Goal: Task Accomplishment & Management: Use online tool/utility

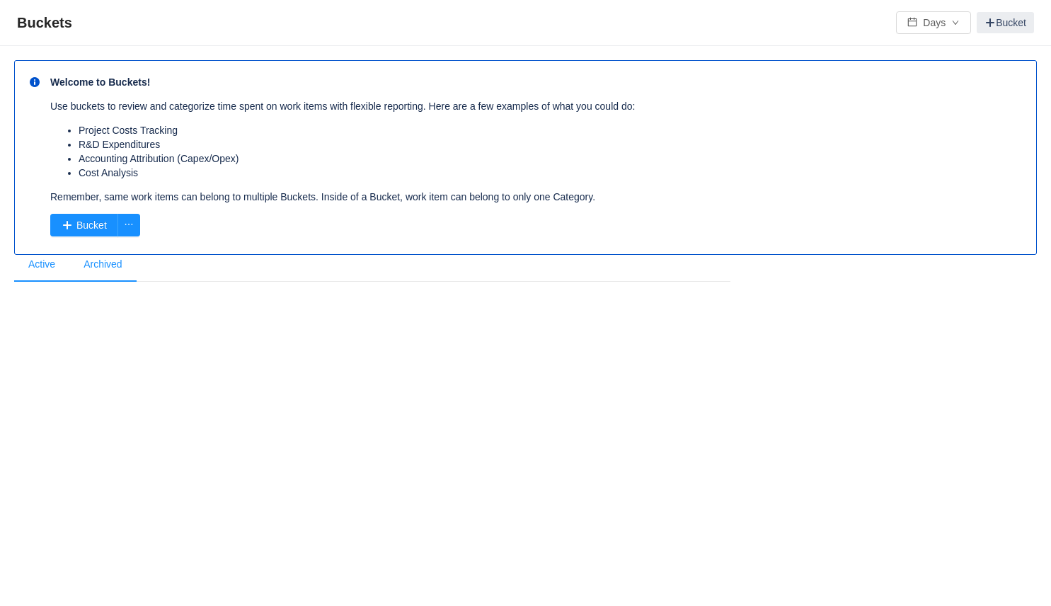
click at [125, 270] on li "Archived" at bounding box center [102, 265] width 67 height 34
click at [44, 272] on li "Active" at bounding box center [41, 265] width 55 height 34
click at [128, 225] on button "button" at bounding box center [128, 225] width 23 height 23
click at [111, 253] on li "Software Capitalization" at bounding box center [77, 253] width 118 height 23
click at [105, 255] on li "Archived" at bounding box center [102, 265] width 67 height 34
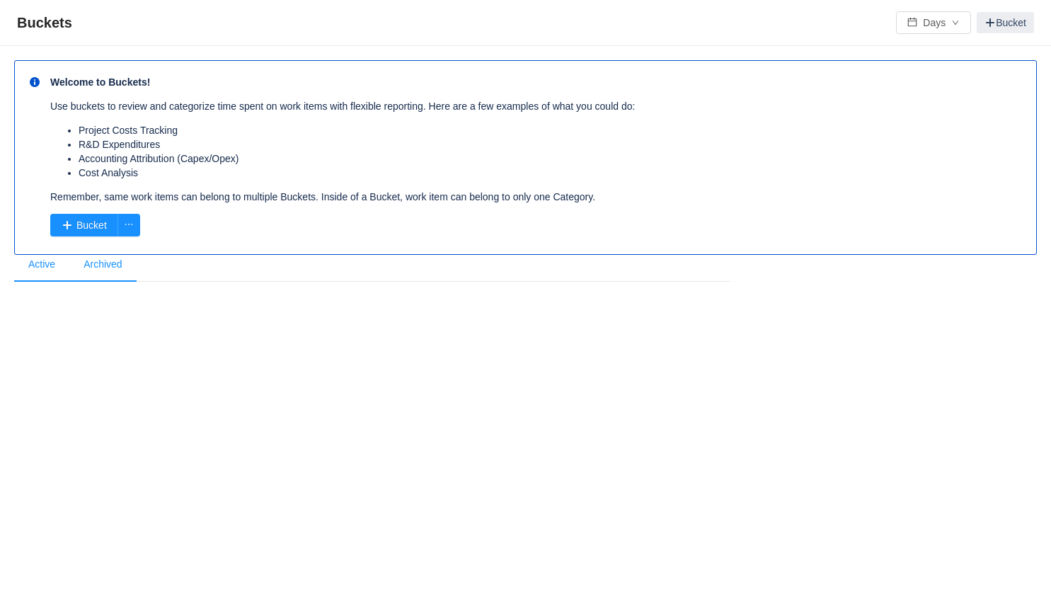
click at [49, 270] on li "Active" at bounding box center [41, 265] width 55 height 34
click at [125, 231] on button "button" at bounding box center [128, 225] width 23 height 23
click at [103, 254] on li "Software Capitalization" at bounding box center [77, 253] width 118 height 23
click at [43, 279] on li "Active" at bounding box center [41, 265] width 55 height 34
click at [43, 275] on li "Active" at bounding box center [41, 265] width 55 height 34
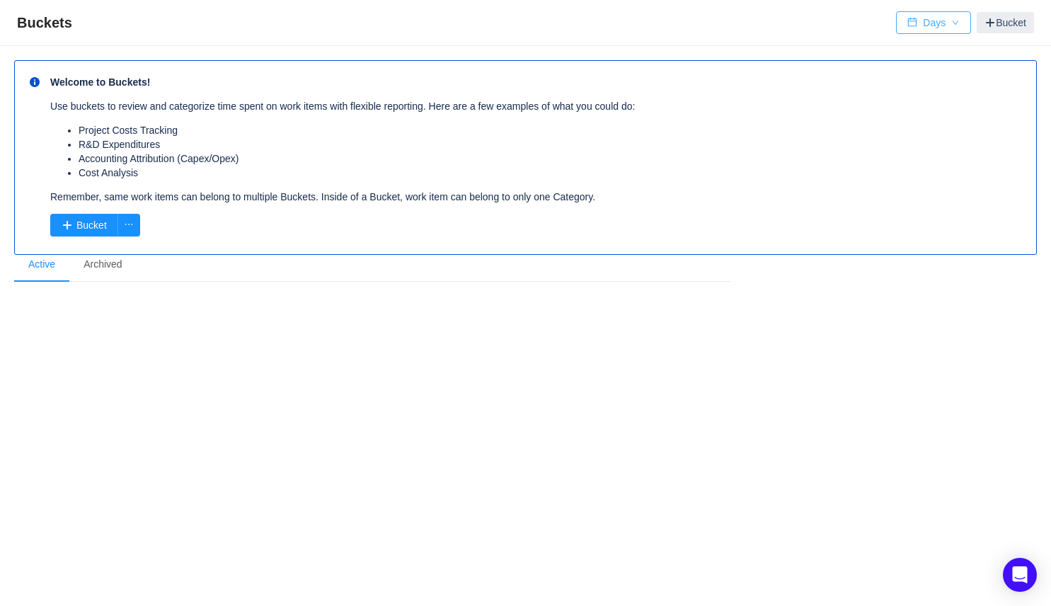
click at [924, 32] on button "Days" at bounding box center [933, 22] width 75 height 23
click at [848, 19] on div "Buckets Days Bucket" at bounding box center [525, 22] width 1017 height 23
click at [279, 243] on div "Welcome to Buckets! Use buckets to review and categorize time spent on work ite…" at bounding box center [525, 157] width 1022 height 195
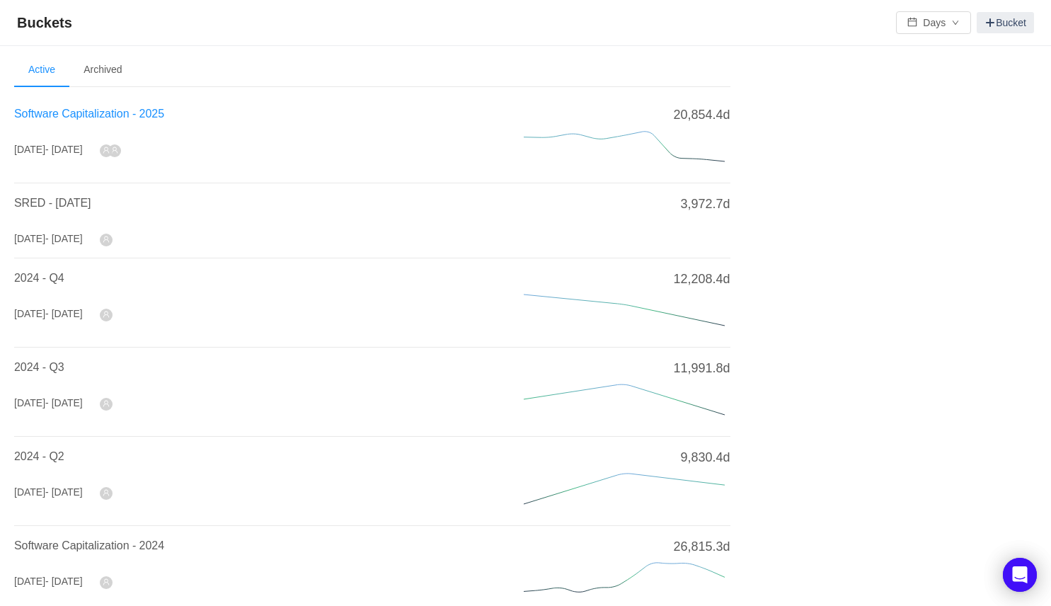
click at [69, 114] on span "Software Capitalization - 2025" at bounding box center [89, 114] width 150 height 12
click at [127, 117] on span "Software Capitalization - 2025" at bounding box center [89, 114] width 150 height 12
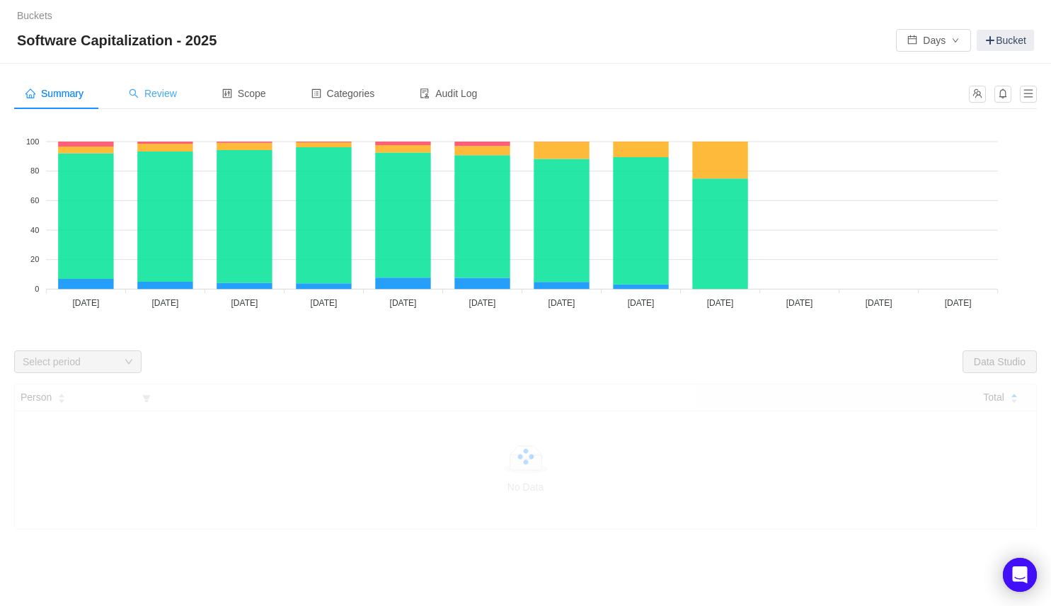
click at [171, 95] on span "Review" at bounding box center [153, 93] width 48 height 11
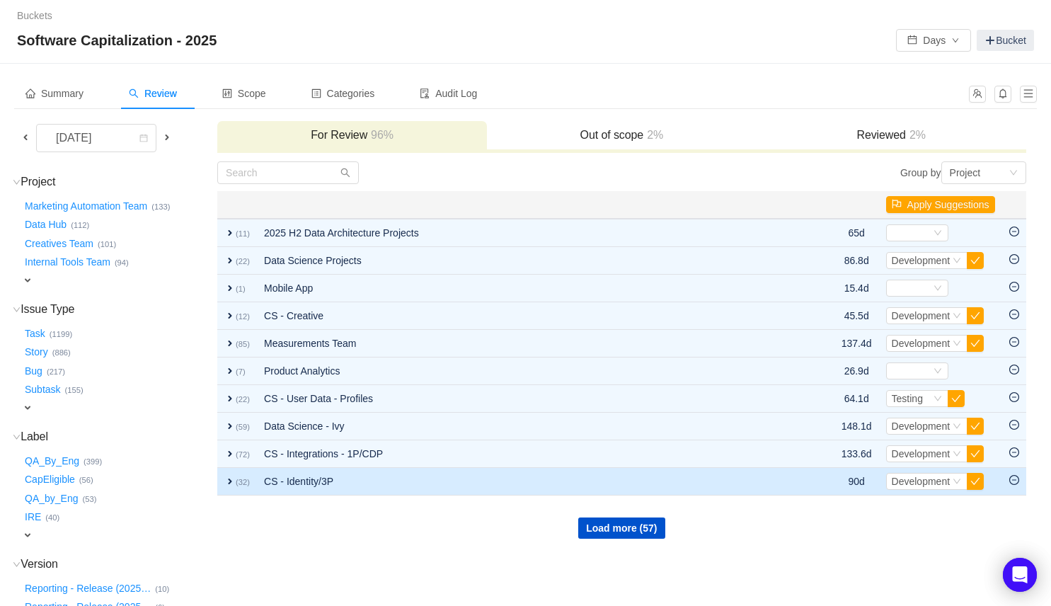
click at [231, 480] on span "expand" at bounding box center [229, 480] width 11 height 11
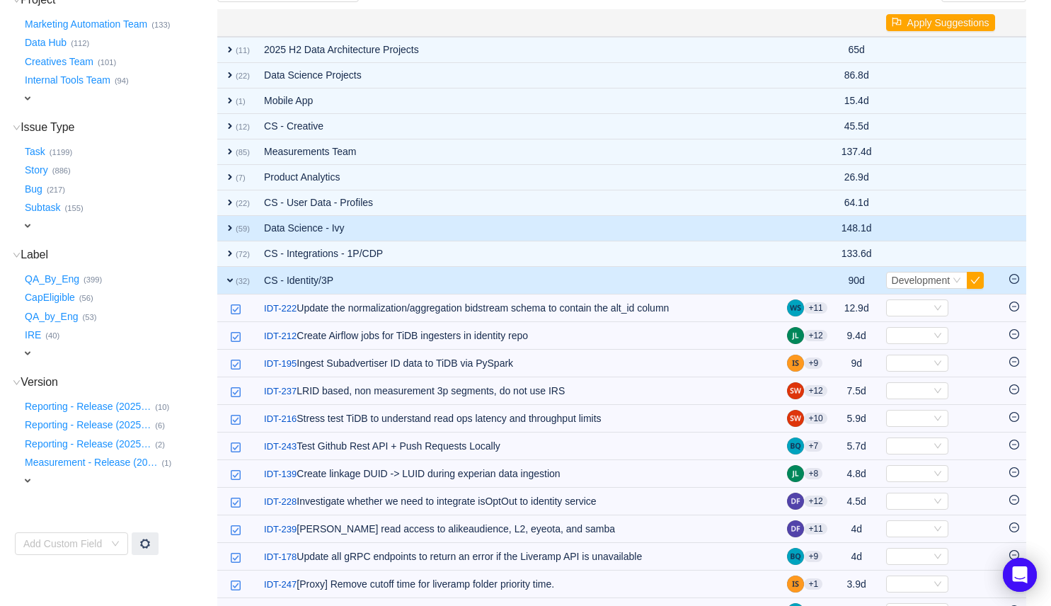
scroll to position [188, 0]
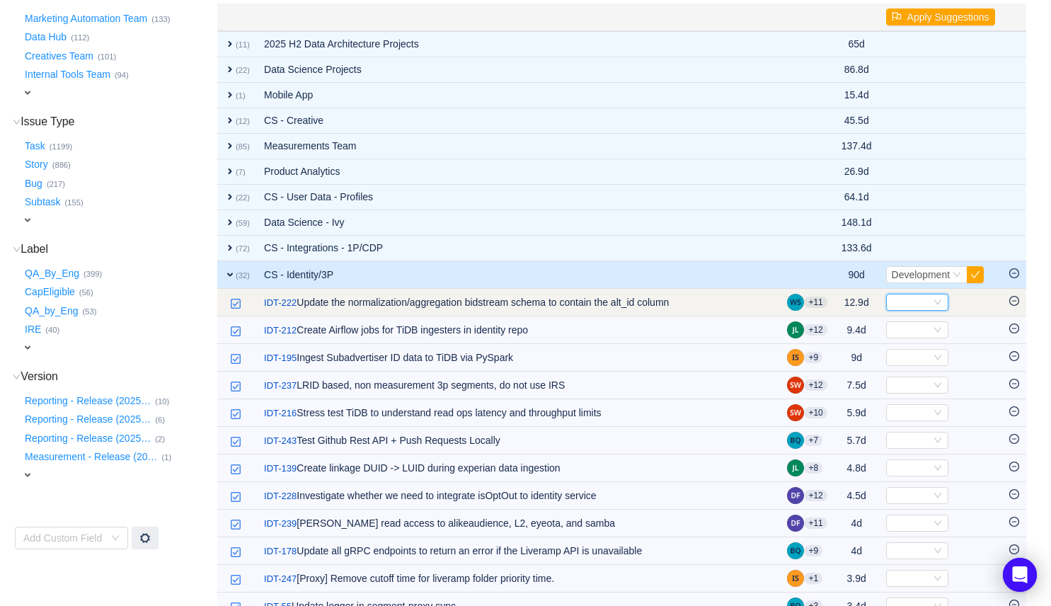
click at [933, 302] on icon "icon: down" at bounding box center [937, 302] width 8 height 8
click at [971, 297] on span "Select" at bounding box center [940, 302] width 109 height 17
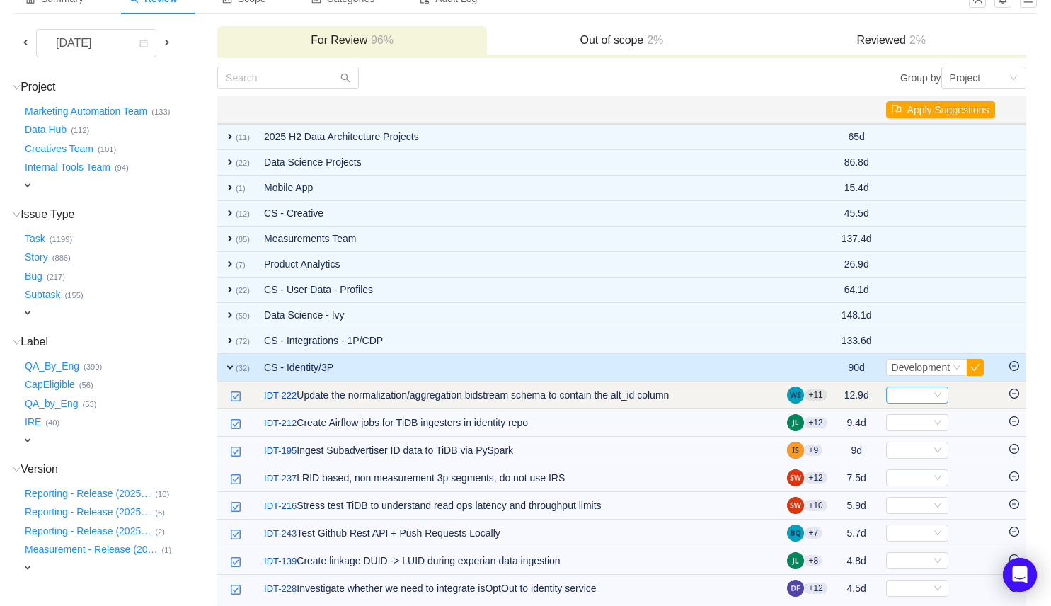
scroll to position [0, 0]
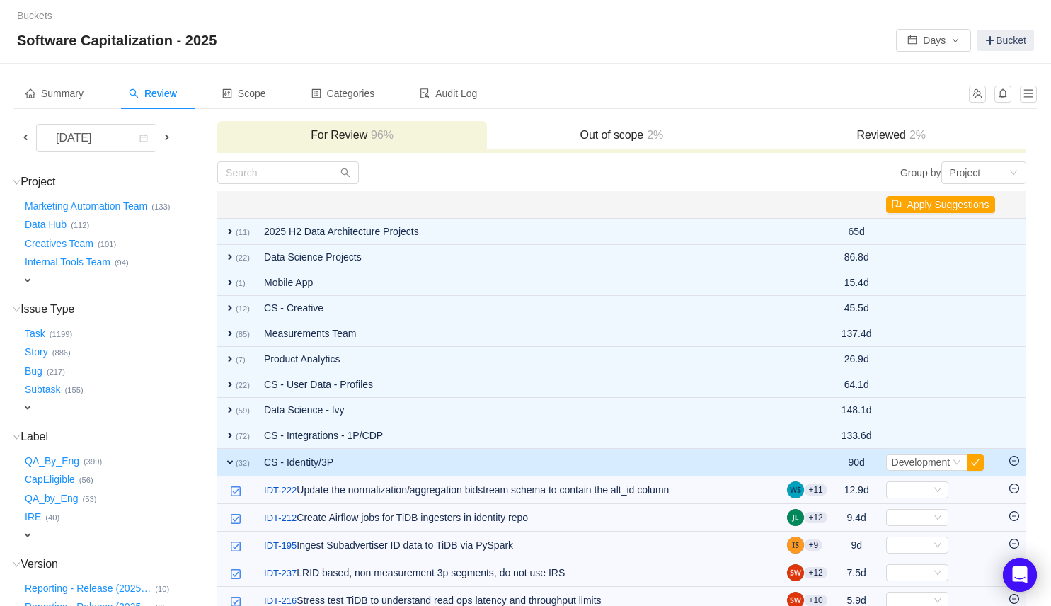
click at [609, 132] on h3 "Out of scope 2%" at bounding box center [621, 135] width 255 height 14
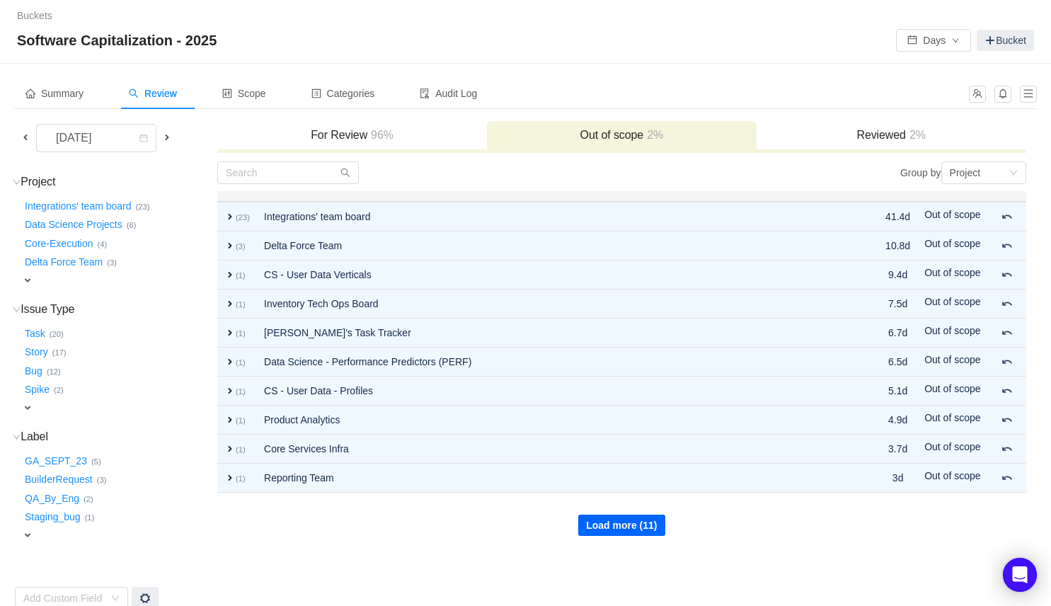
click at [591, 519] on button "Load more (11)" at bounding box center [621, 524] width 86 height 21
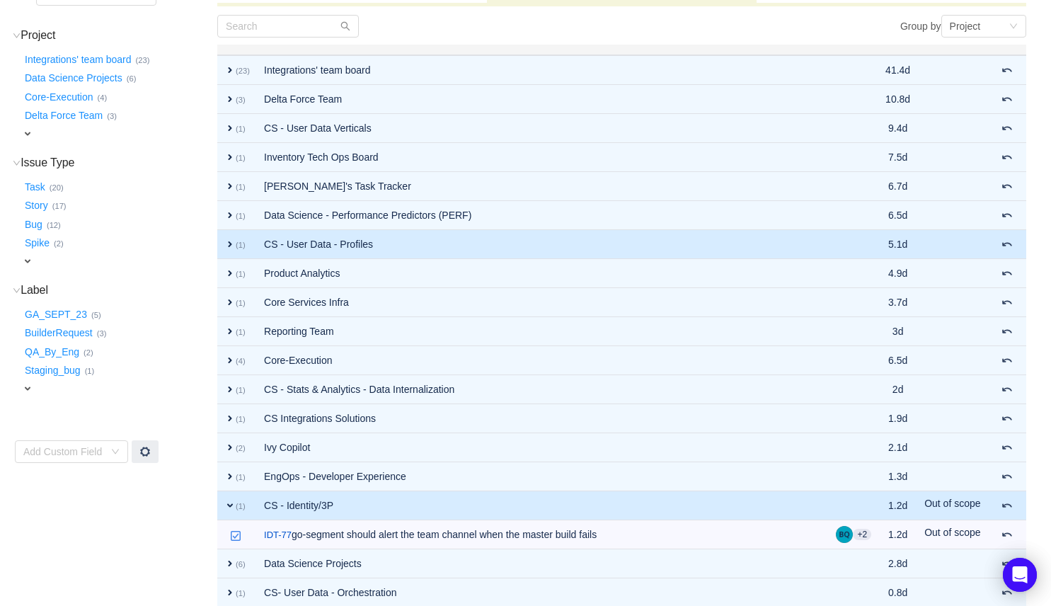
scroll to position [259, 0]
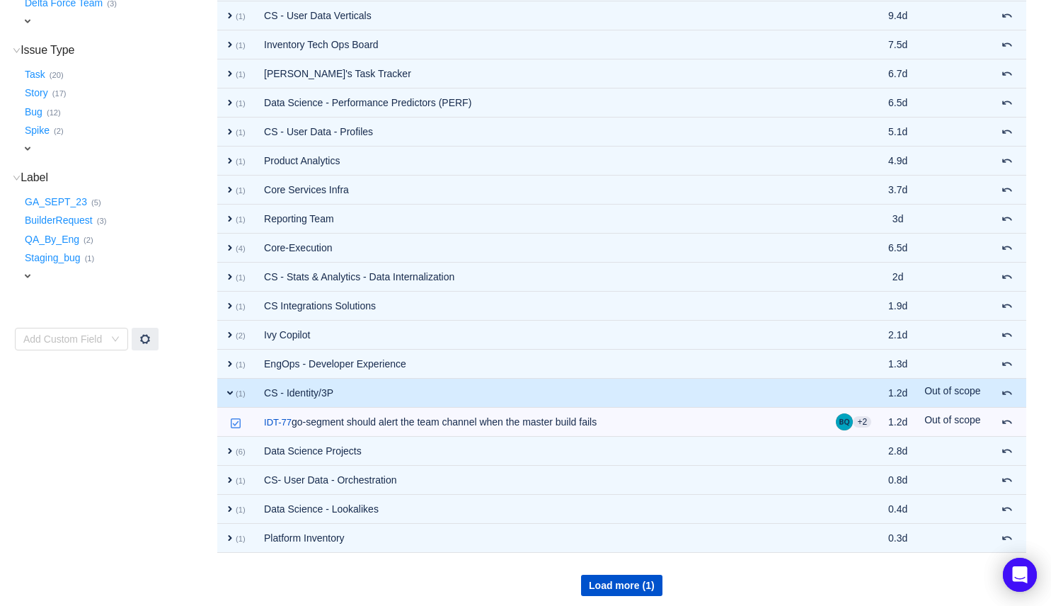
click at [228, 393] on span "expand" at bounding box center [229, 392] width 11 height 11
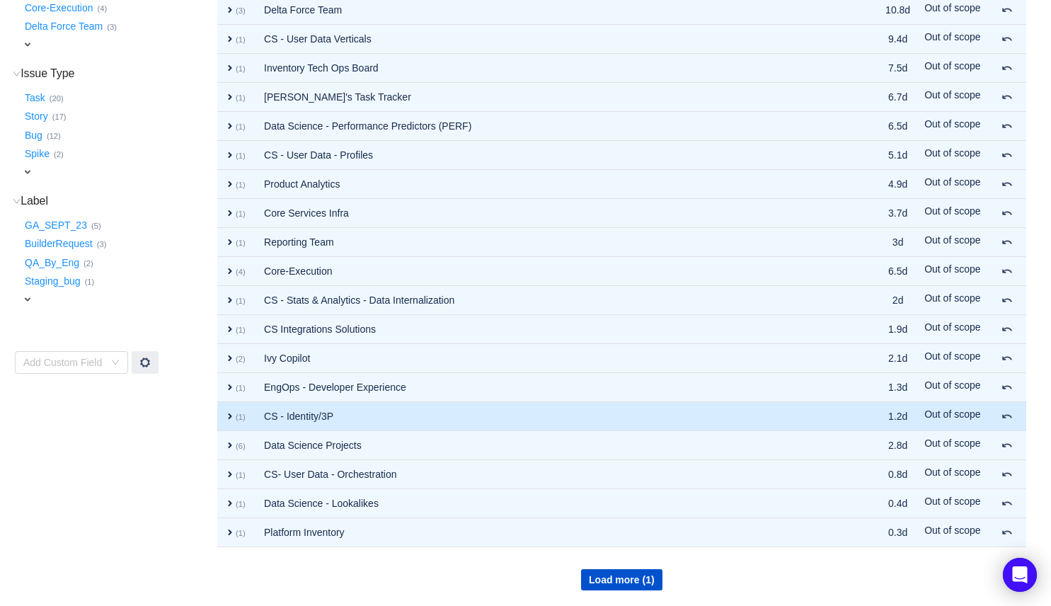
scroll to position [236, 0]
click at [232, 417] on span "expand" at bounding box center [229, 415] width 11 height 11
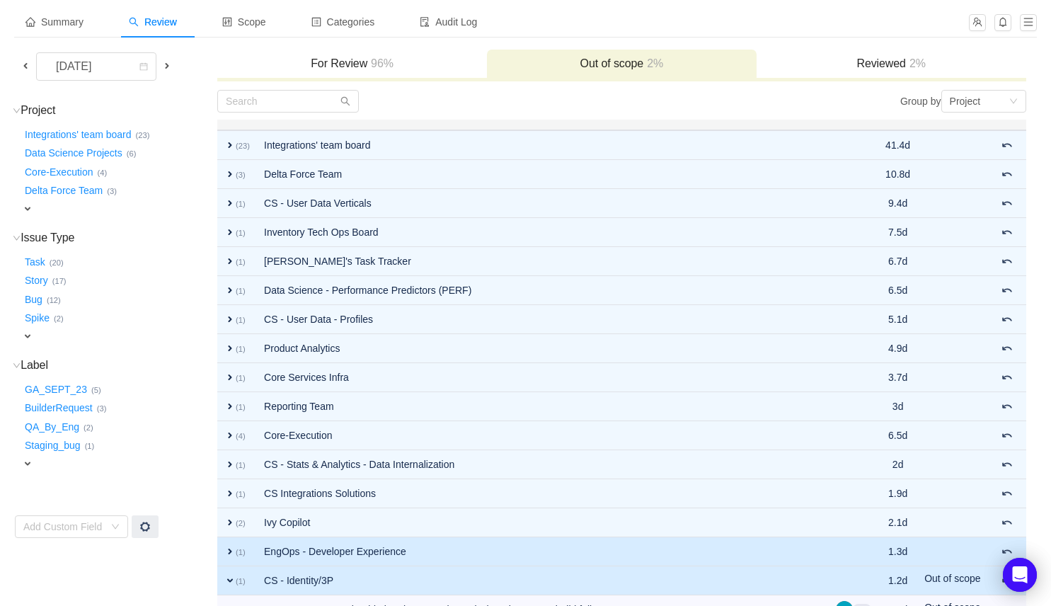
scroll to position [0, 0]
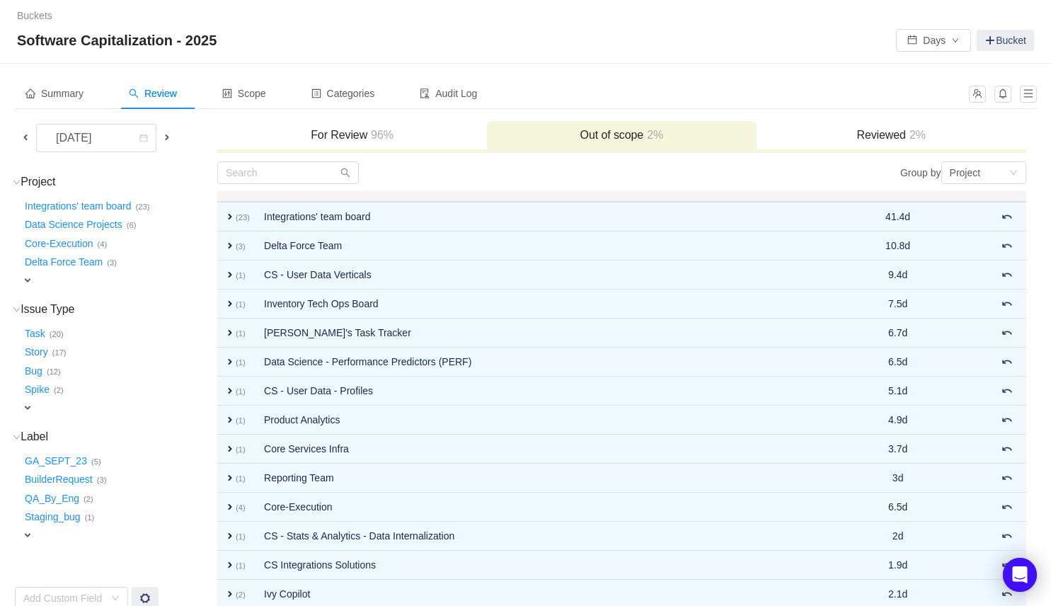
click at [830, 132] on h3 "Reviewed 2%" at bounding box center [890, 135] width 255 height 14
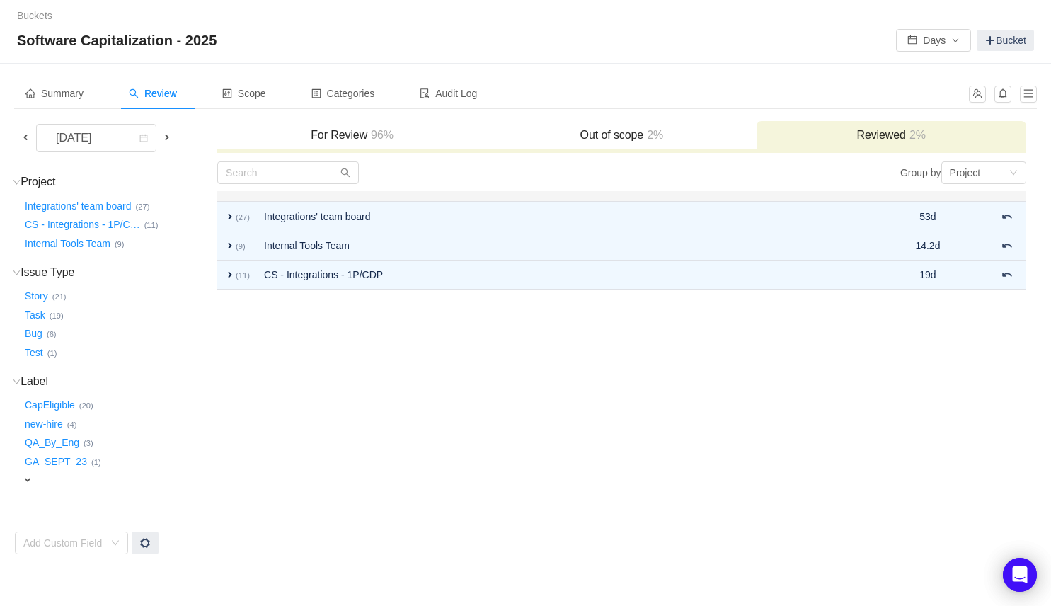
click at [338, 139] on h3 "For Review 96%" at bounding box center [351, 135] width 255 height 14
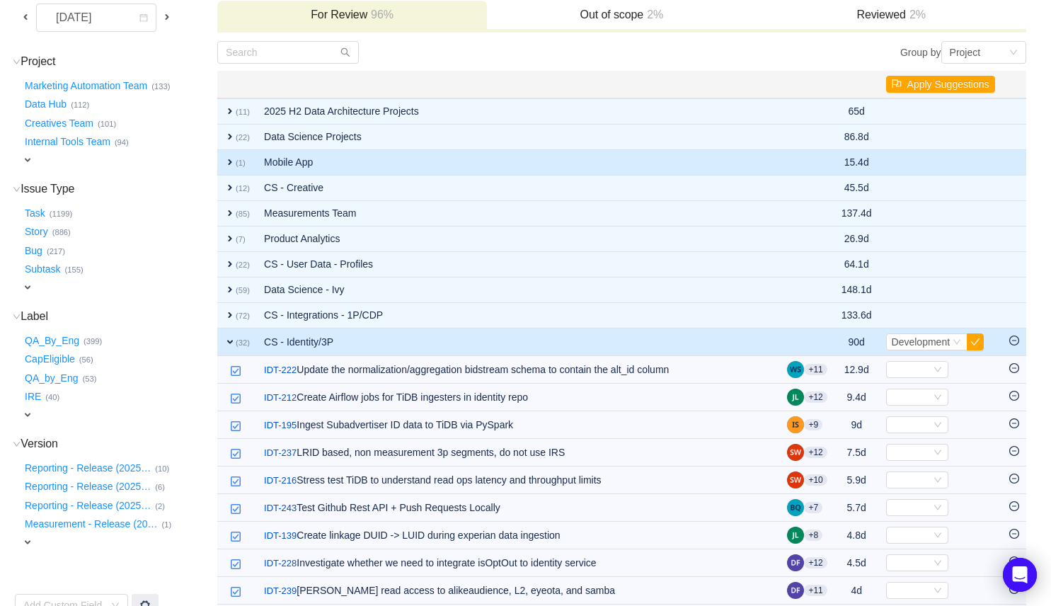
scroll to position [241, 0]
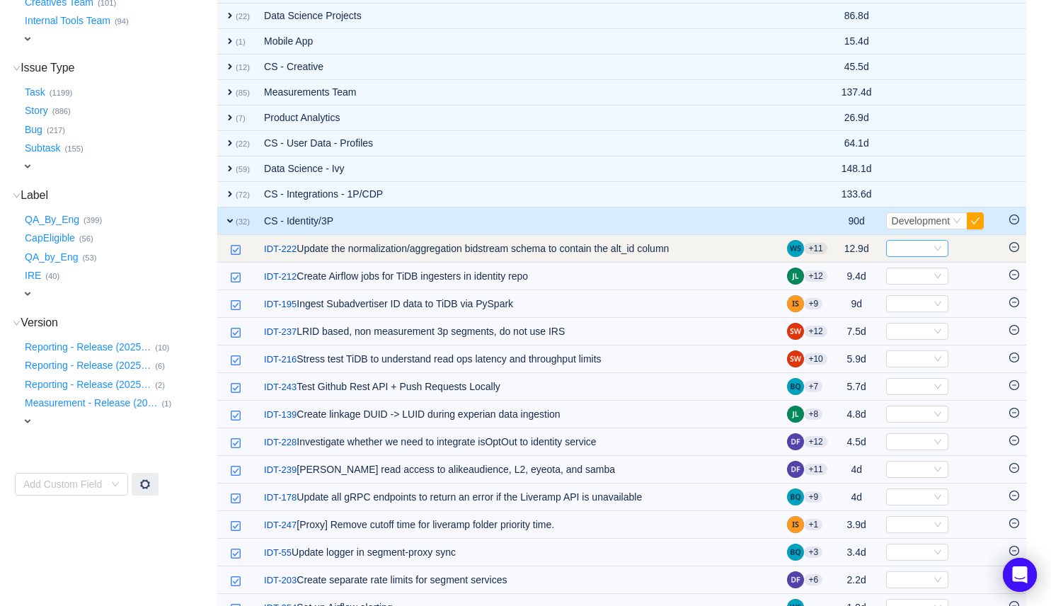
click at [938, 248] on icon "icon: down" at bounding box center [937, 248] width 8 height 8
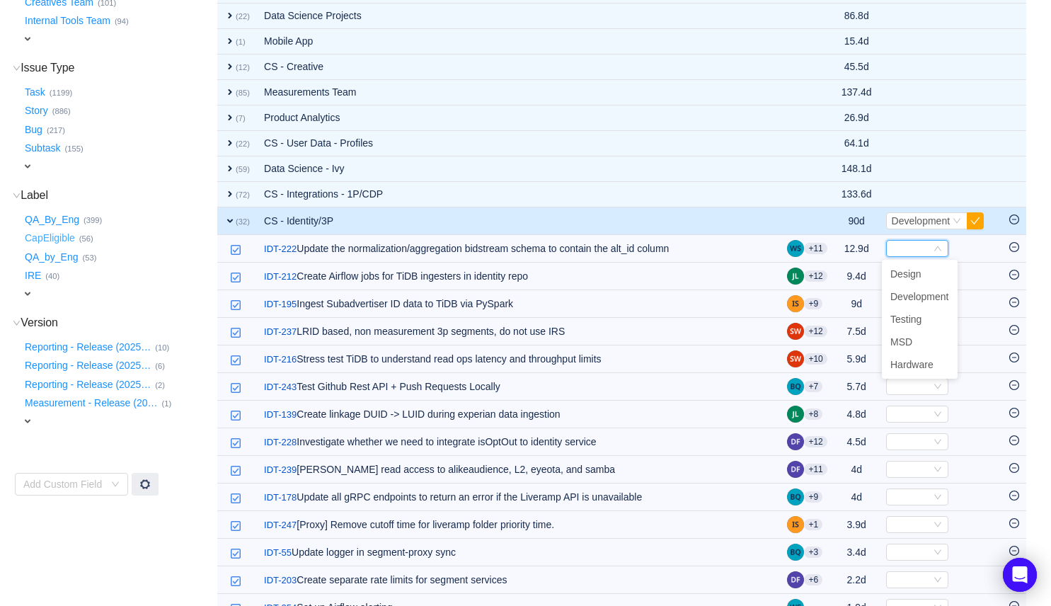
click at [53, 234] on button "CapEligible …" at bounding box center [50, 238] width 57 height 23
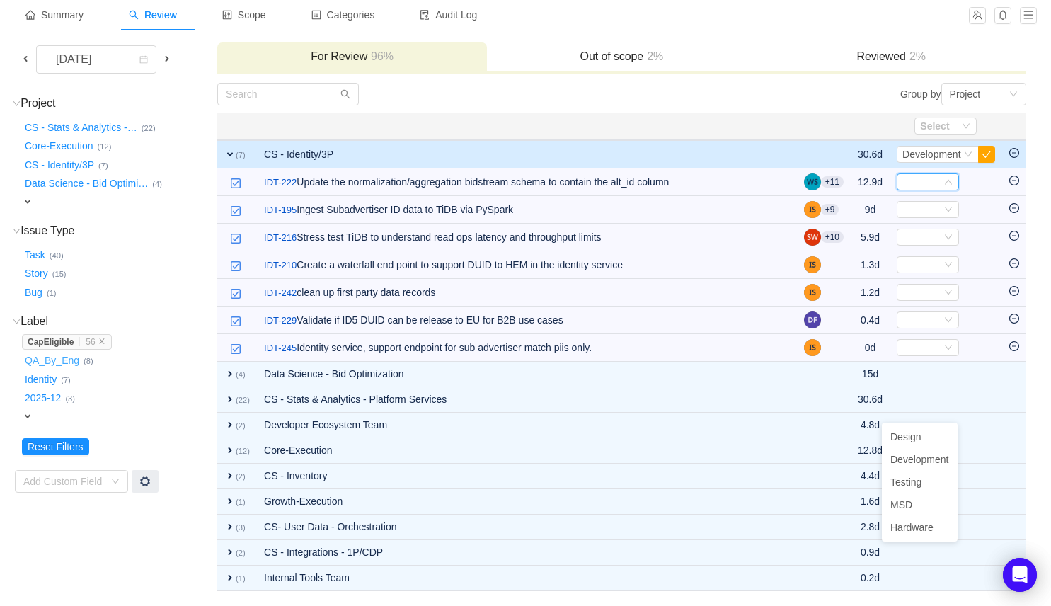
scroll to position [78, 0]
click at [66, 340] on strong "CapEligible" at bounding box center [51, 343] width 46 height 10
click at [109, 340] on span "CapEligible … 56" at bounding box center [67, 343] width 90 height 16
click at [104, 340] on icon "icon: close" at bounding box center [101, 341] width 5 height 5
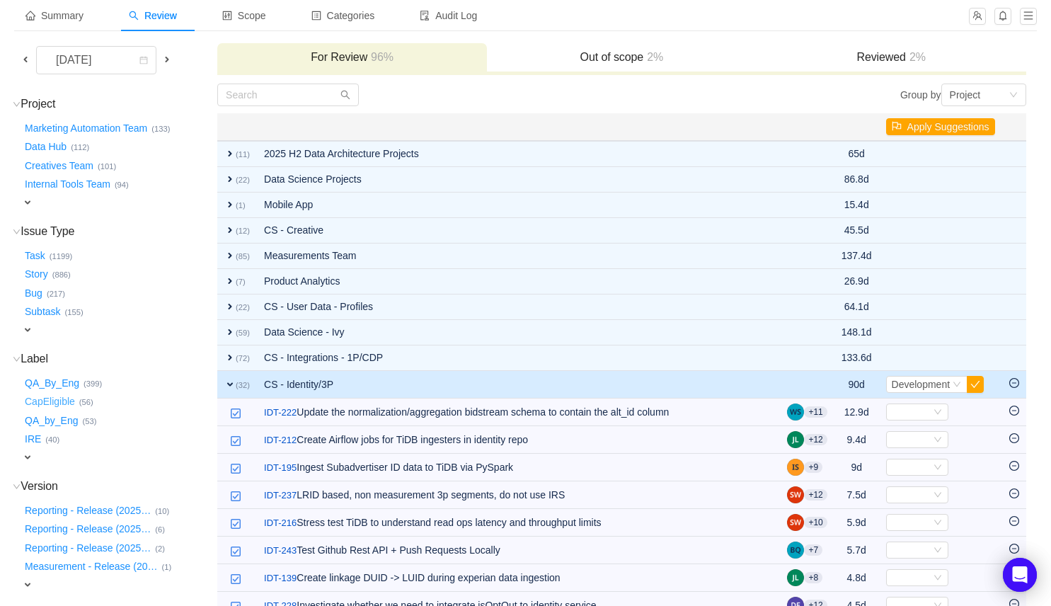
click at [63, 400] on button "CapEligible …" at bounding box center [50, 402] width 57 height 23
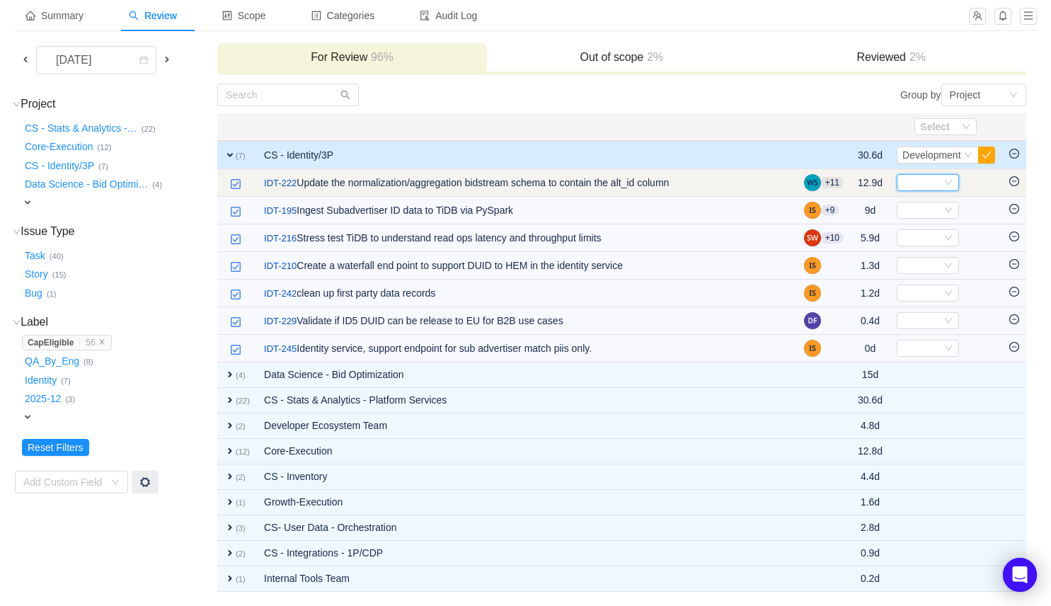
click at [953, 182] on div "Select" at bounding box center [928, 182] width 62 height 17
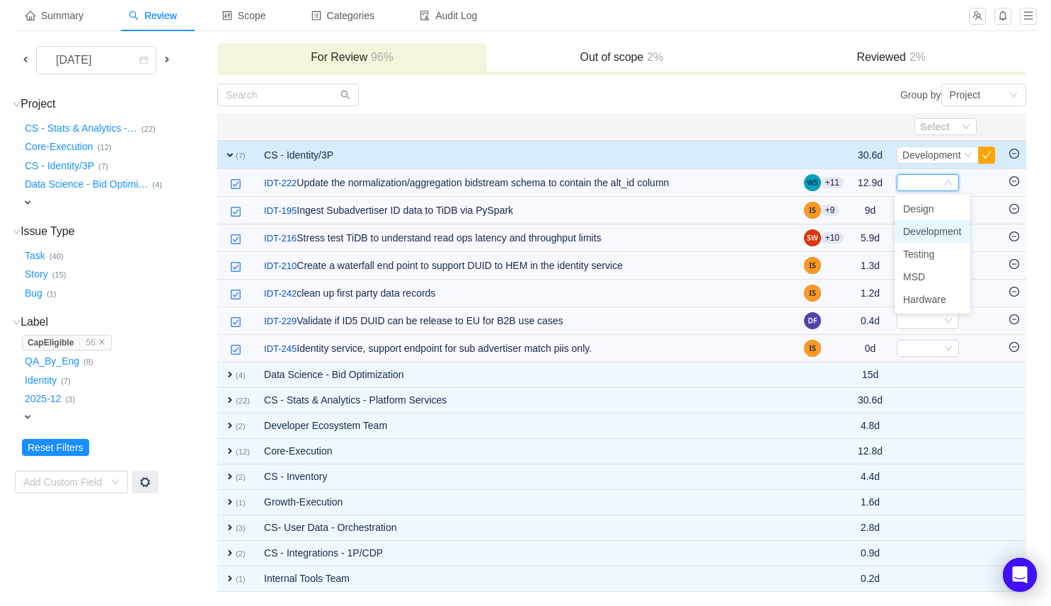
click at [937, 230] on span "Development" at bounding box center [932, 231] width 59 height 11
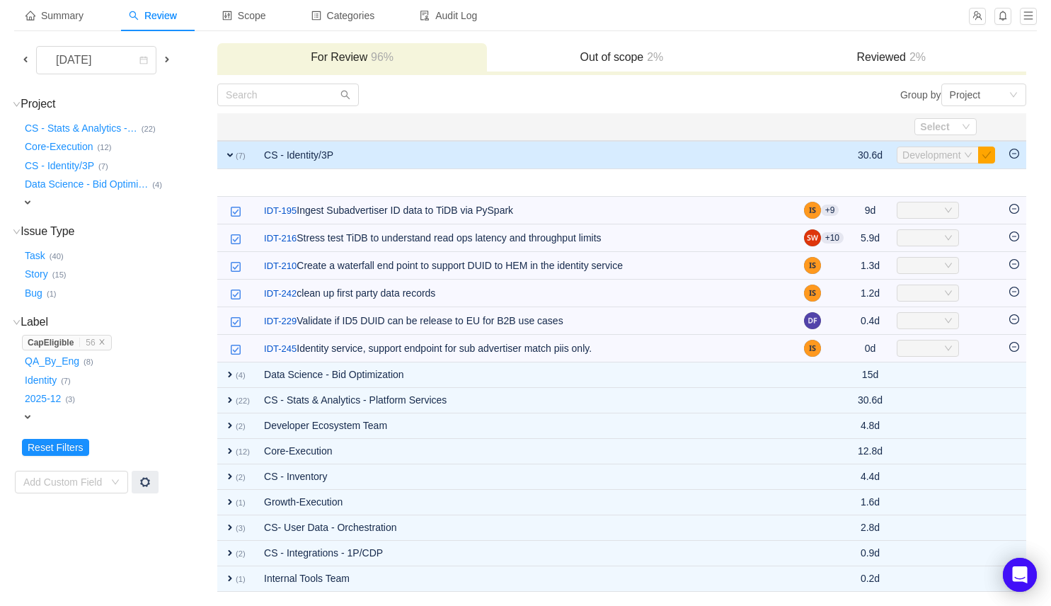
scroll to position [50, 0]
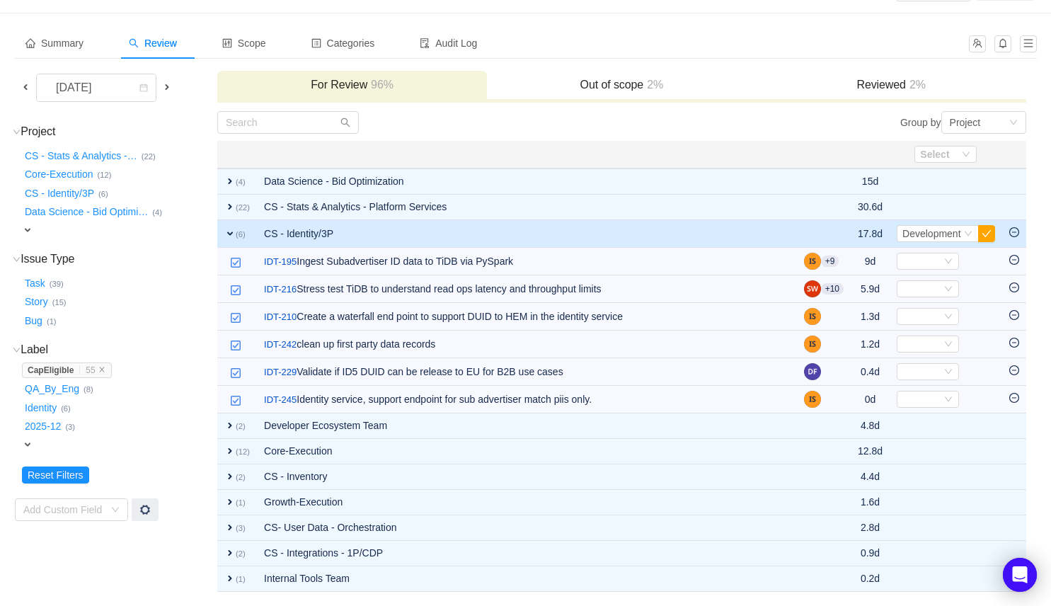
click at [628, 86] on h3 "Out of scope 2%" at bounding box center [621, 85] width 255 height 14
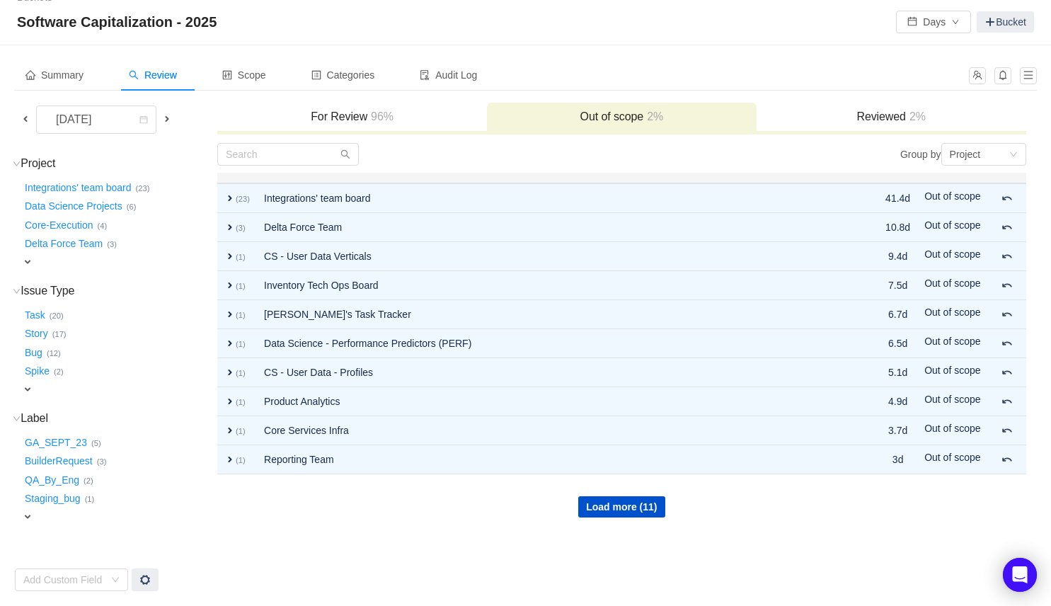
scroll to position [18, 0]
click at [894, 112] on h3 "Reviewed 2%" at bounding box center [890, 117] width 255 height 14
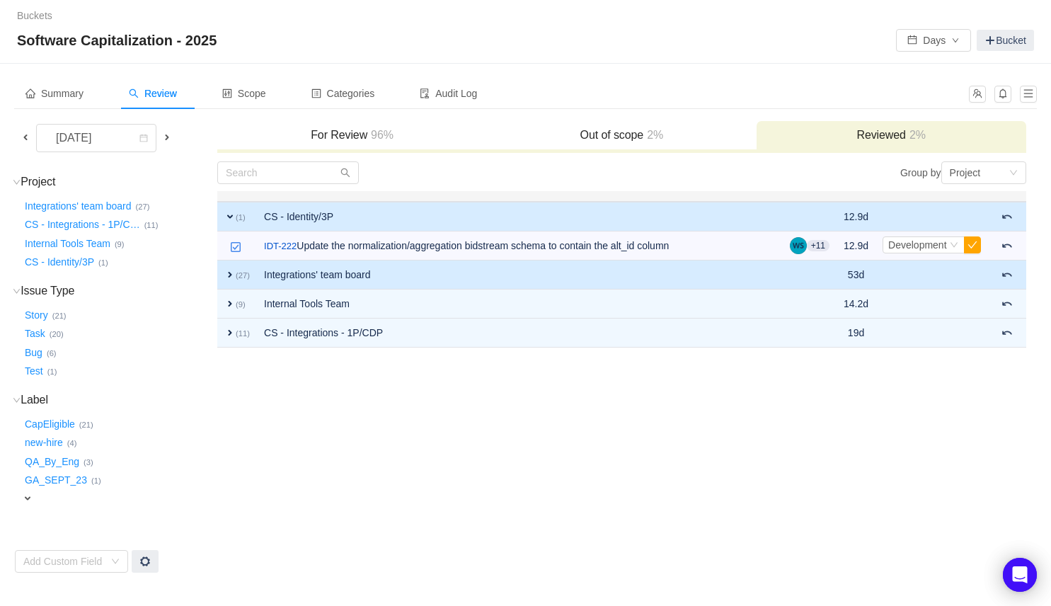
click at [229, 272] on span "expand" at bounding box center [229, 274] width 11 height 11
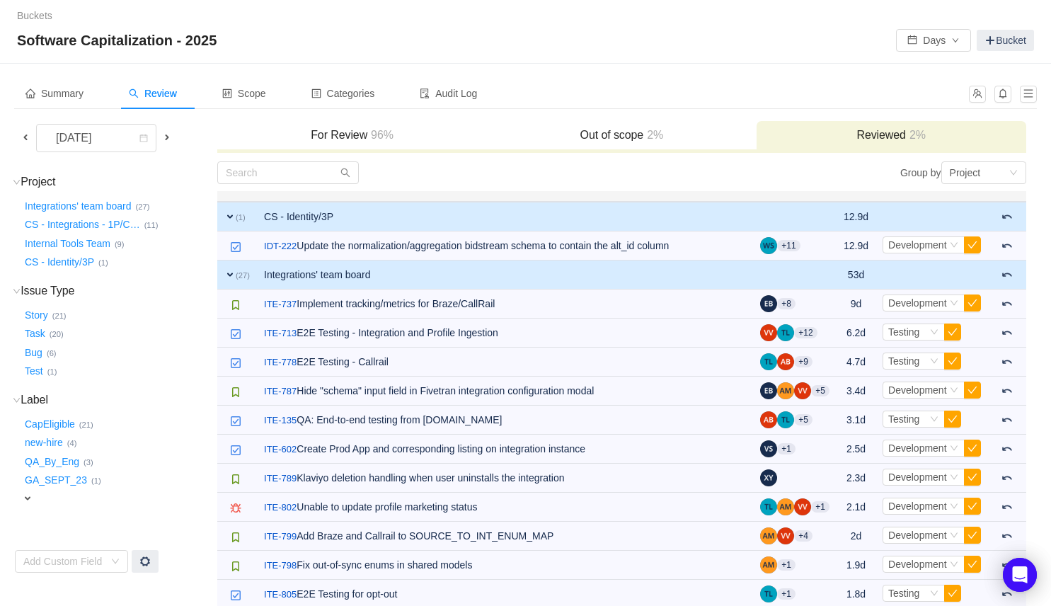
click at [229, 272] on span "expand" at bounding box center [229, 274] width 11 height 11
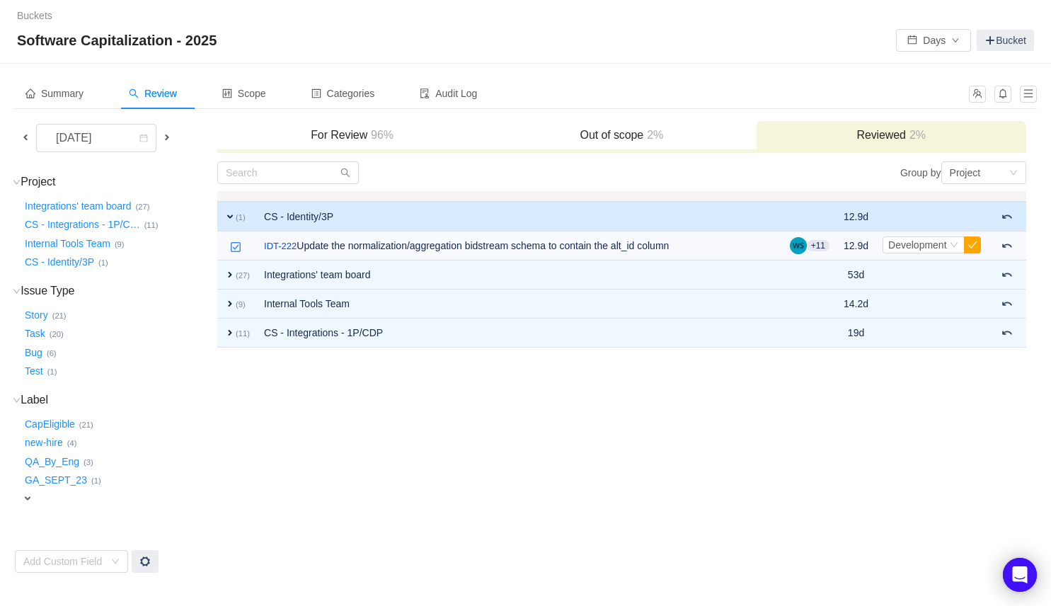
click at [362, 136] on h3 "For Review 96%" at bounding box center [351, 135] width 255 height 14
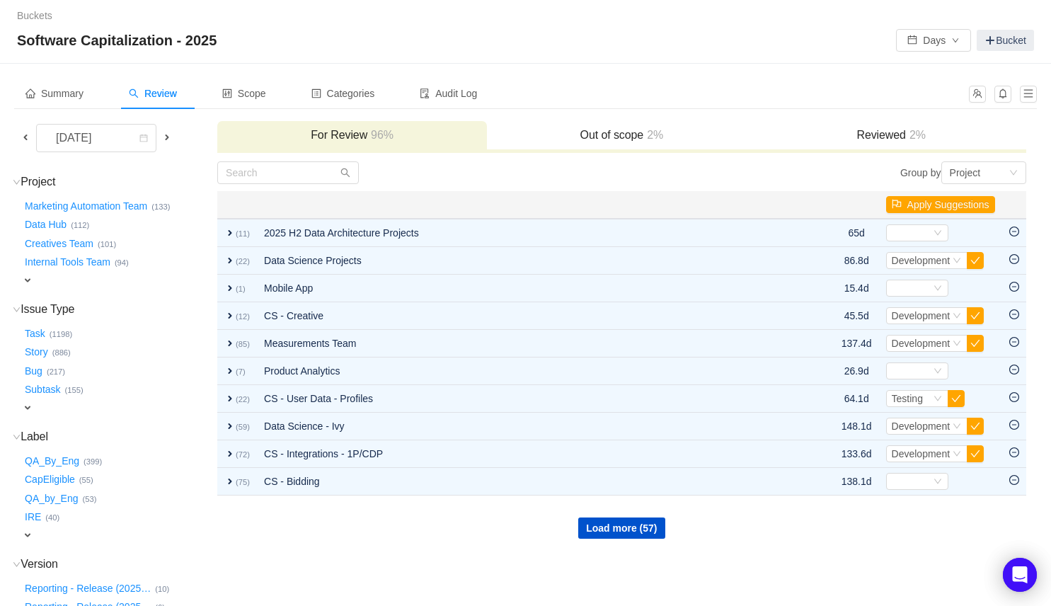
click at [558, 131] on h3 "Out of scope 2%" at bounding box center [621, 135] width 255 height 14
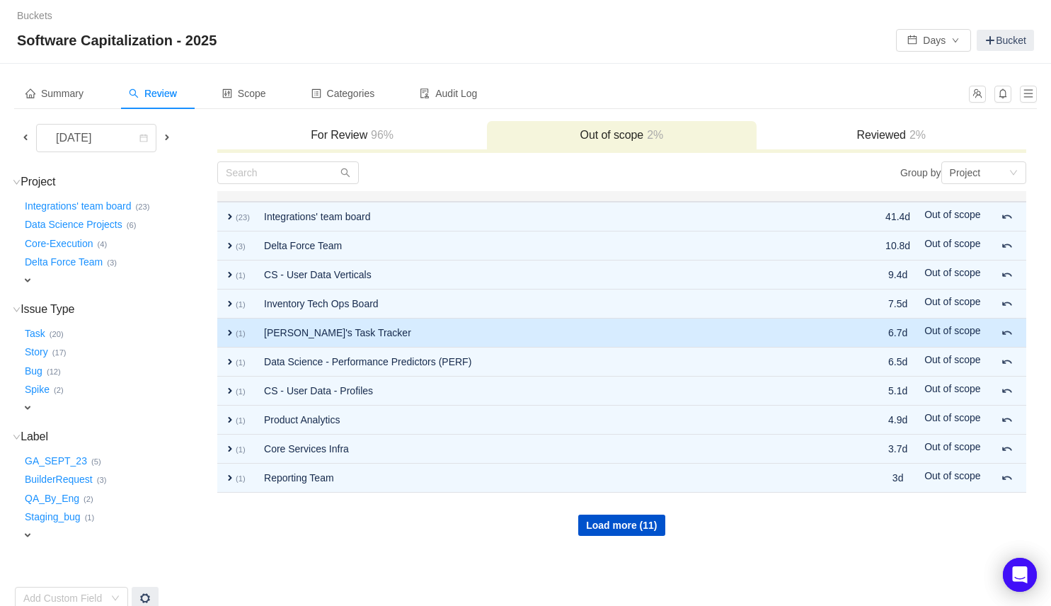
click at [231, 338] on td "expand (1)" at bounding box center [237, 332] width 40 height 29
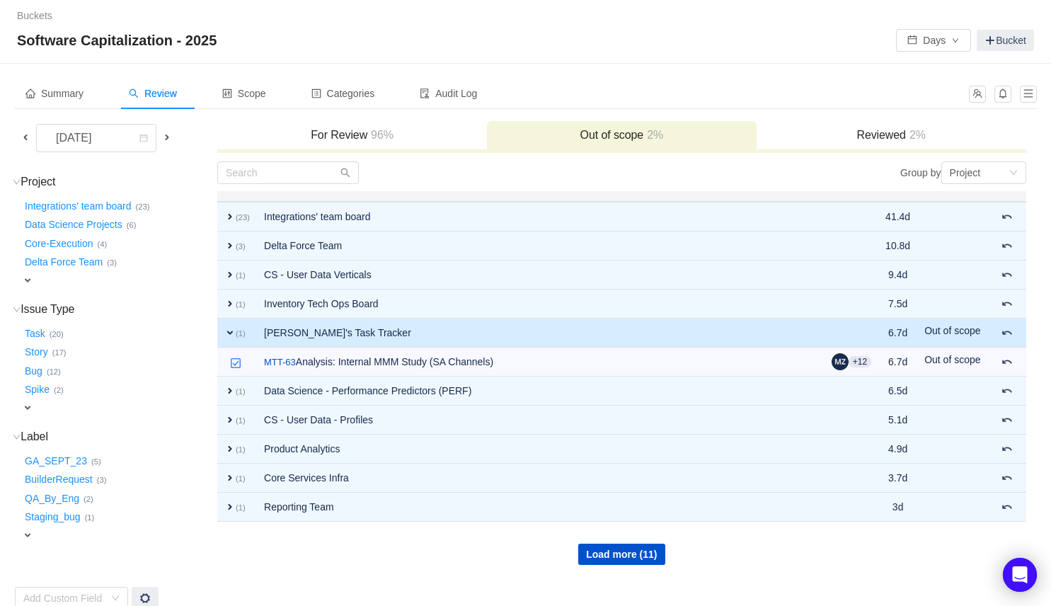
click at [363, 133] on h3 "For Review 96%" at bounding box center [351, 135] width 255 height 14
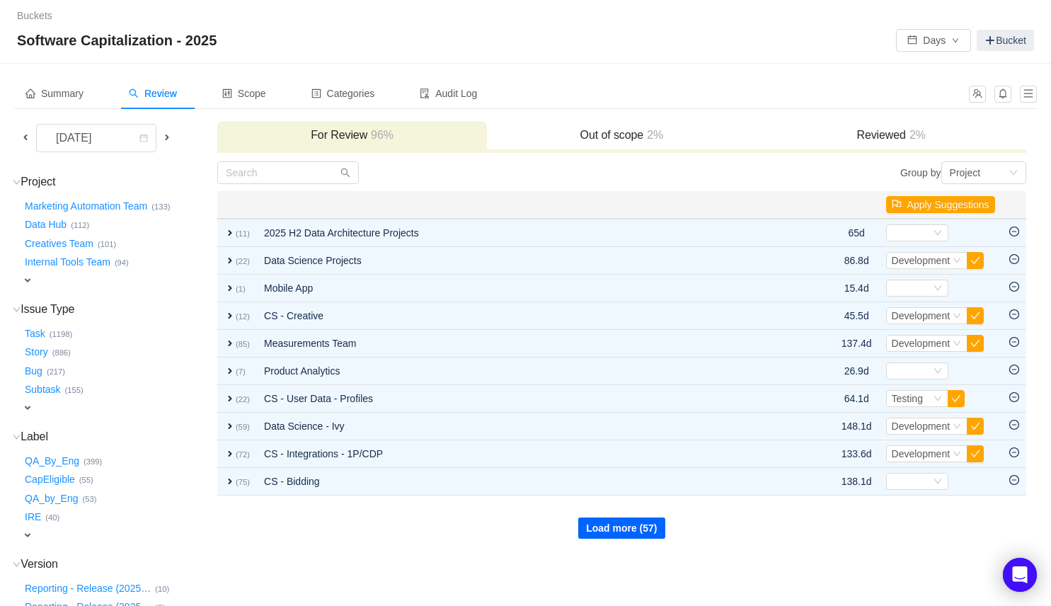
click at [600, 533] on button "Load more (57)" at bounding box center [621, 527] width 86 height 21
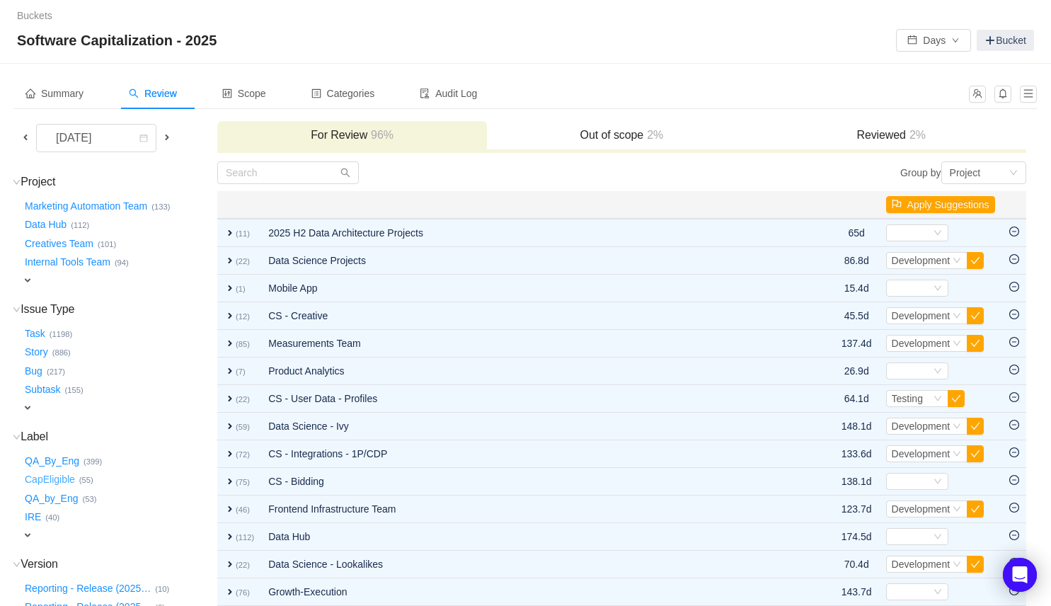
click at [54, 480] on button "CapEligible …" at bounding box center [50, 479] width 57 height 23
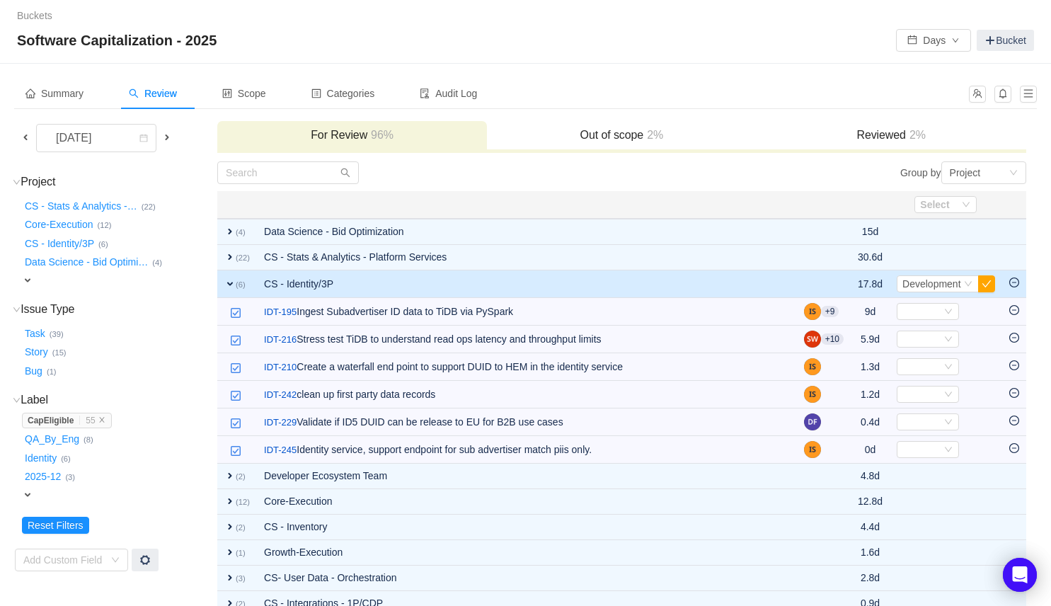
click at [642, 22] on div "Buckets / /" at bounding box center [525, 15] width 1017 height 15
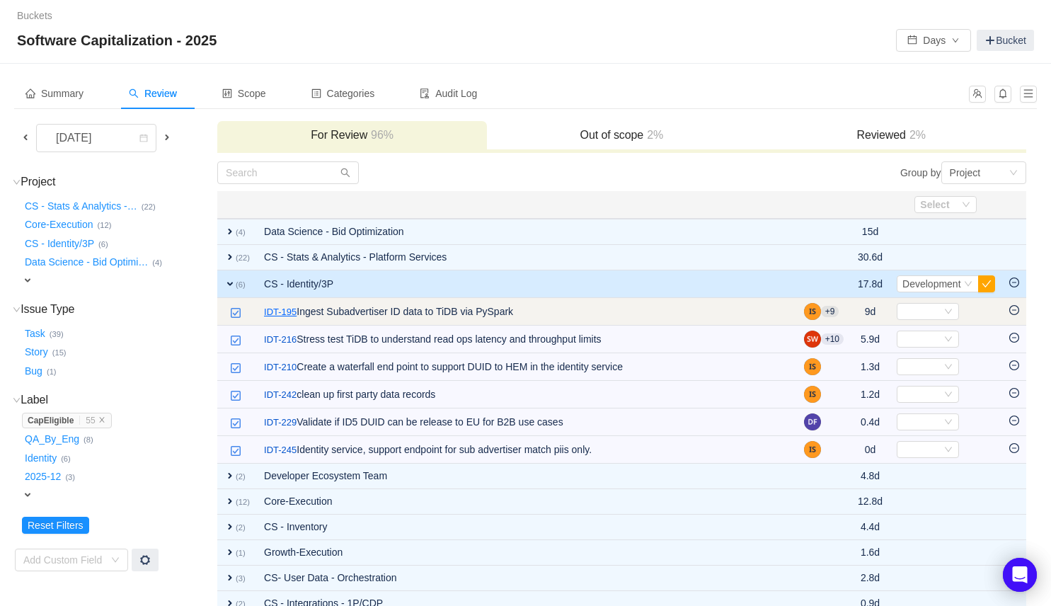
click at [281, 308] on link "IDT-195" at bounding box center [280, 312] width 33 height 14
click at [917, 316] on div "Select" at bounding box center [921, 312] width 39 height 16
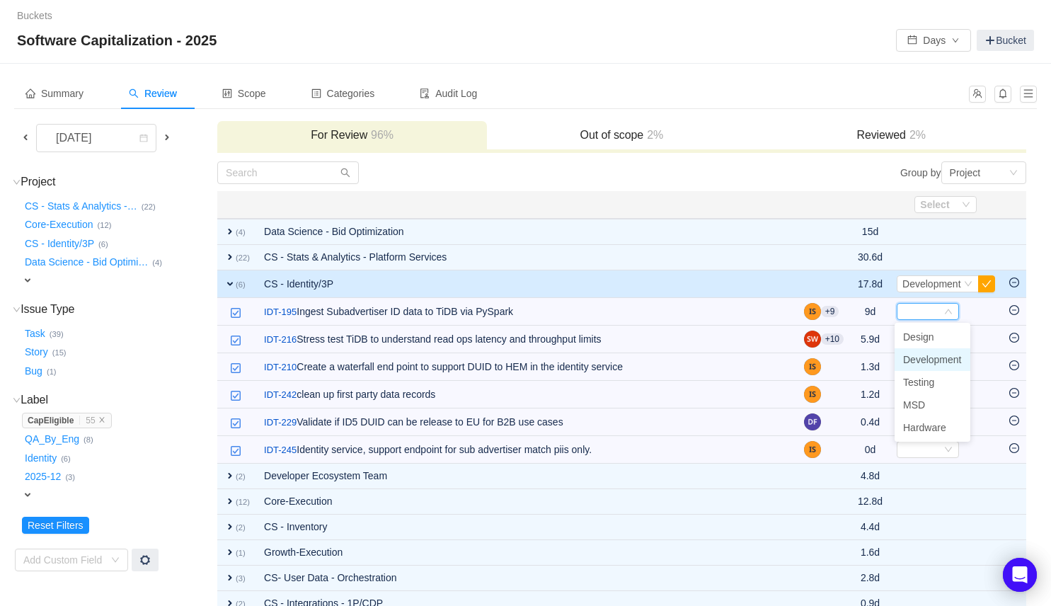
click at [932, 356] on span "Development" at bounding box center [932, 359] width 59 height 11
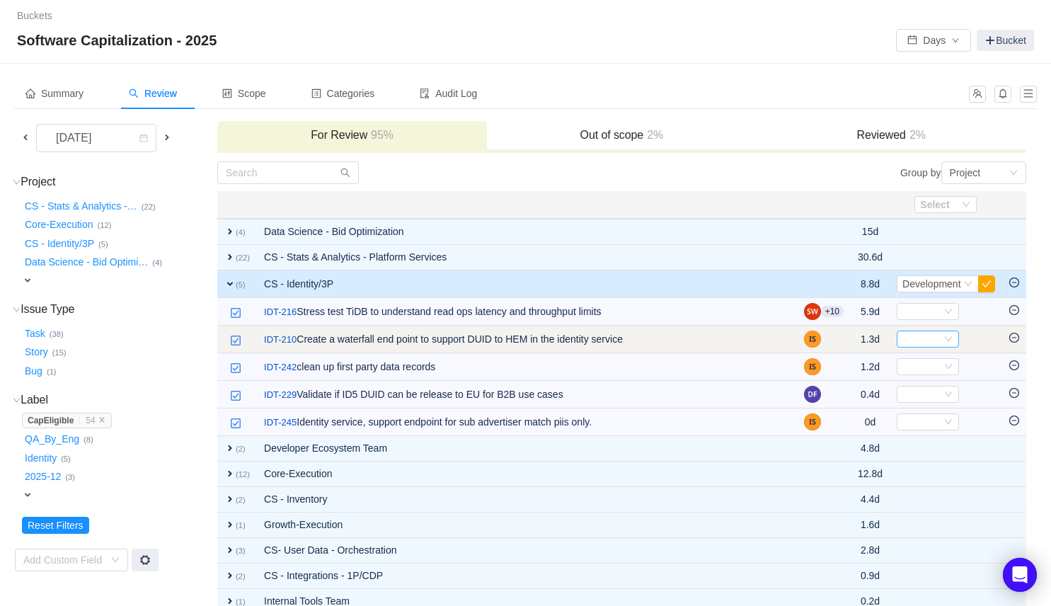
click at [916, 338] on div "Select" at bounding box center [921, 339] width 39 height 16
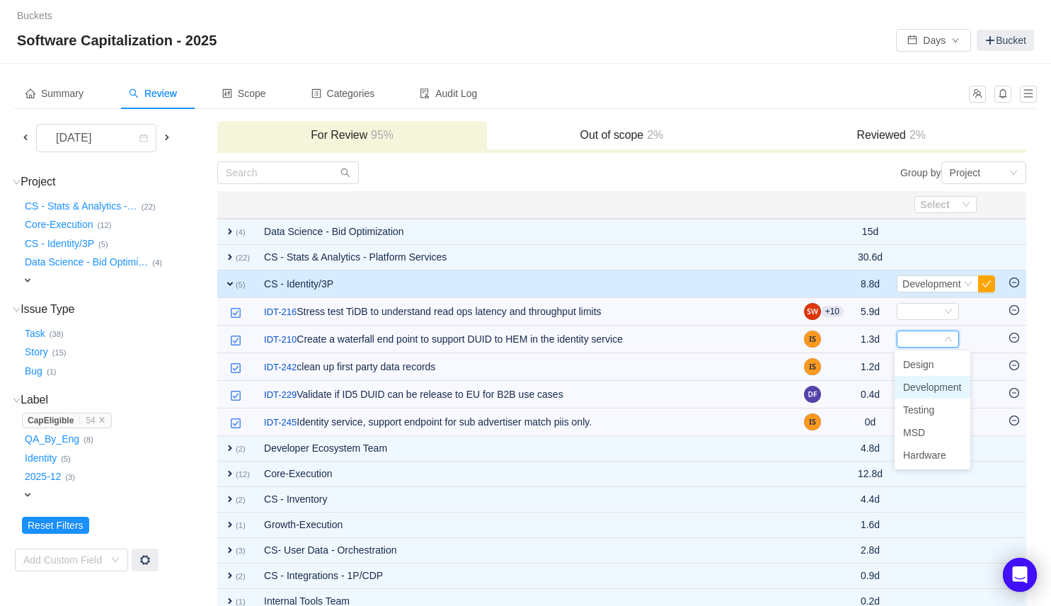
click at [913, 396] on li "Development" at bounding box center [932, 387] width 76 height 23
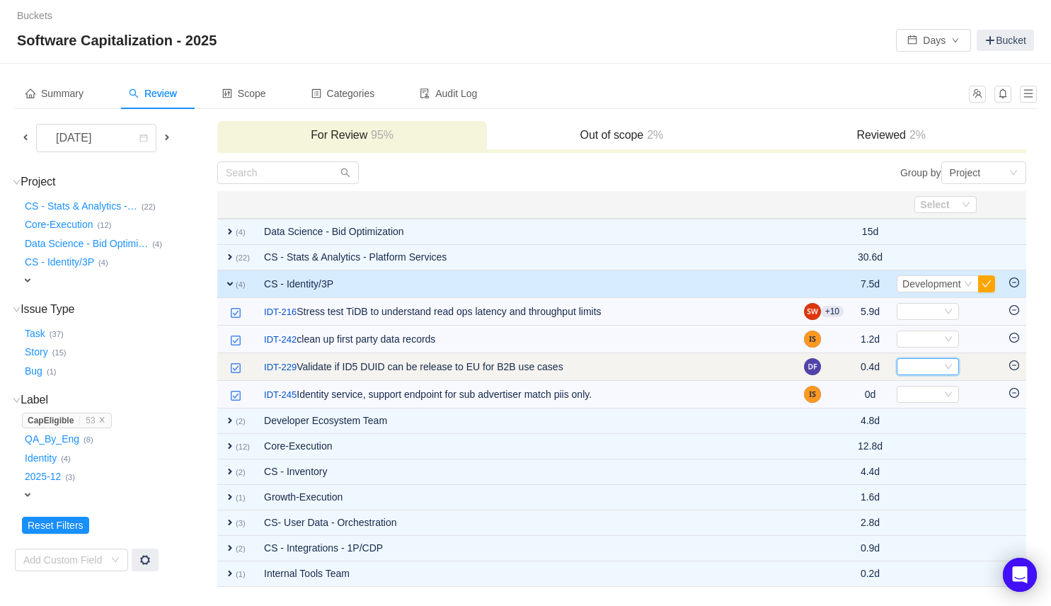
click at [944, 369] on icon "icon: down" at bounding box center [948, 366] width 8 height 8
click at [929, 367] on input at bounding box center [921, 367] width 39 height 16
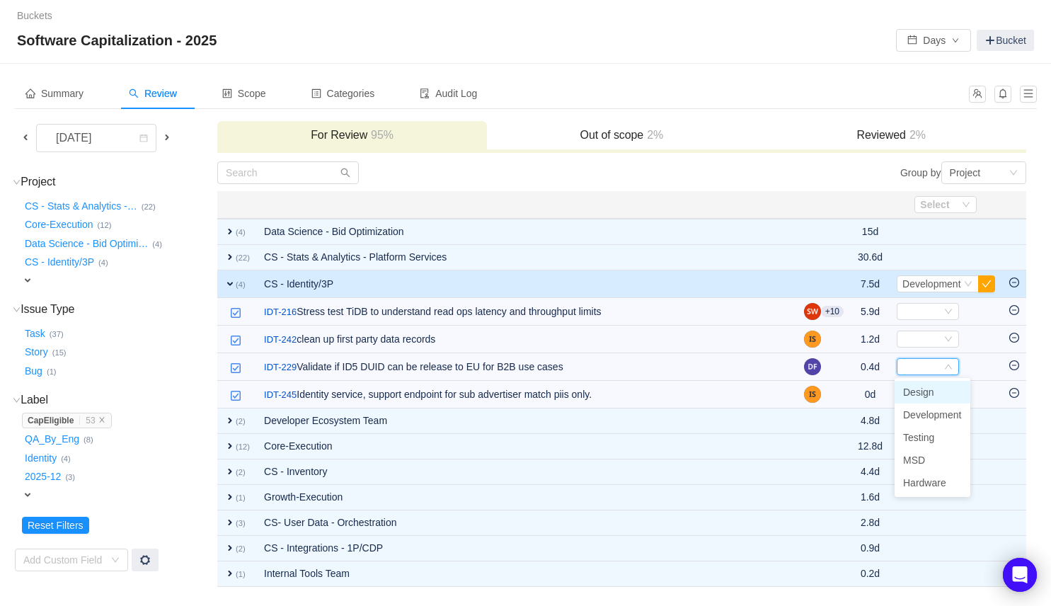
click at [204, 376] on div "Bug … (1)" at bounding box center [119, 368] width 194 height 19
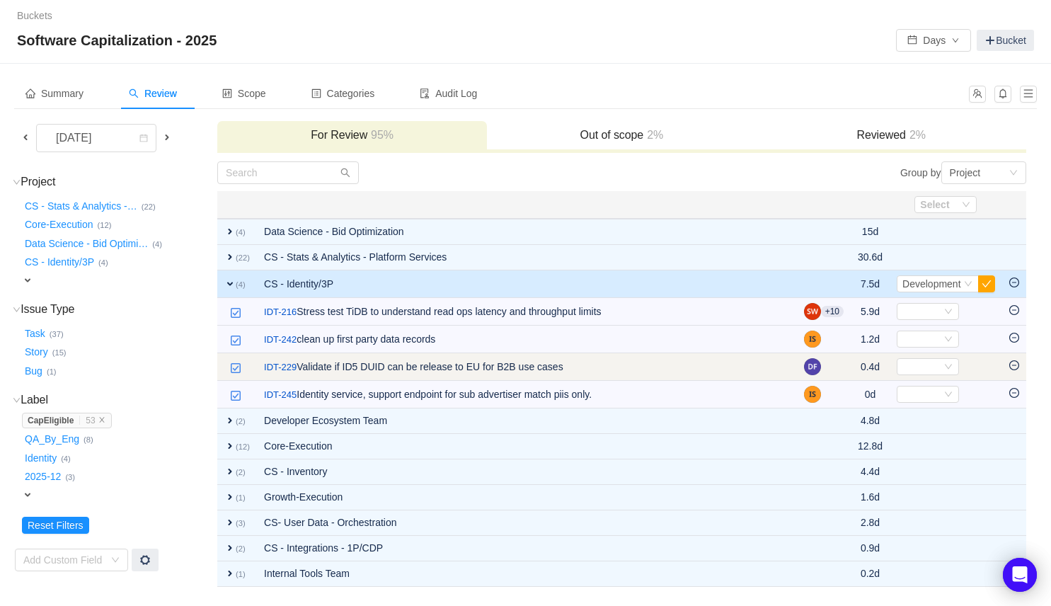
click at [1013, 364] on icon "icon: minus-circle" at bounding box center [1014, 365] width 10 height 10
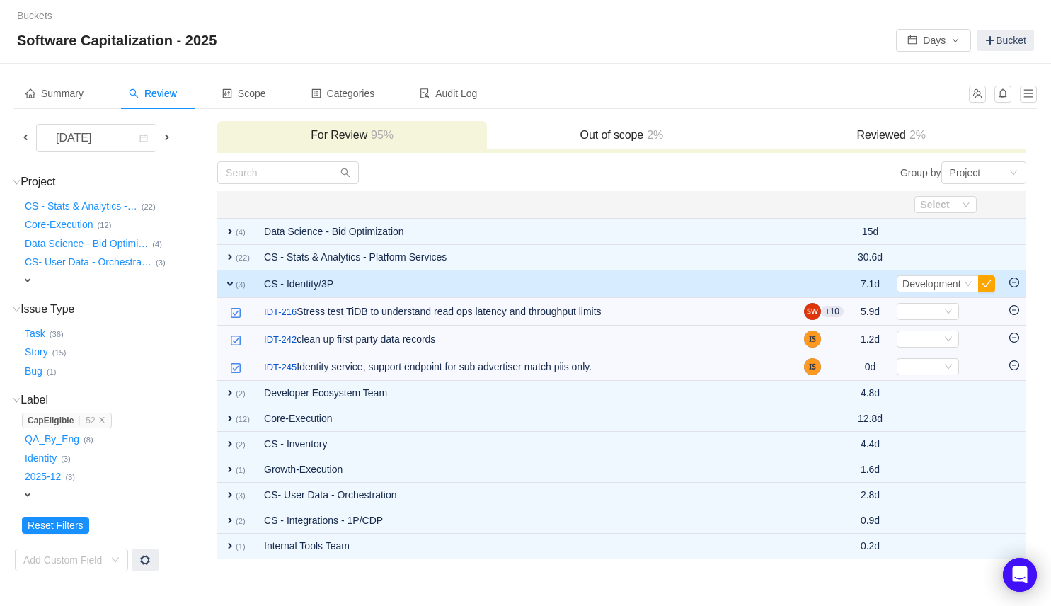
click at [628, 139] on h3 "Out of scope 2%" at bounding box center [621, 135] width 255 height 14
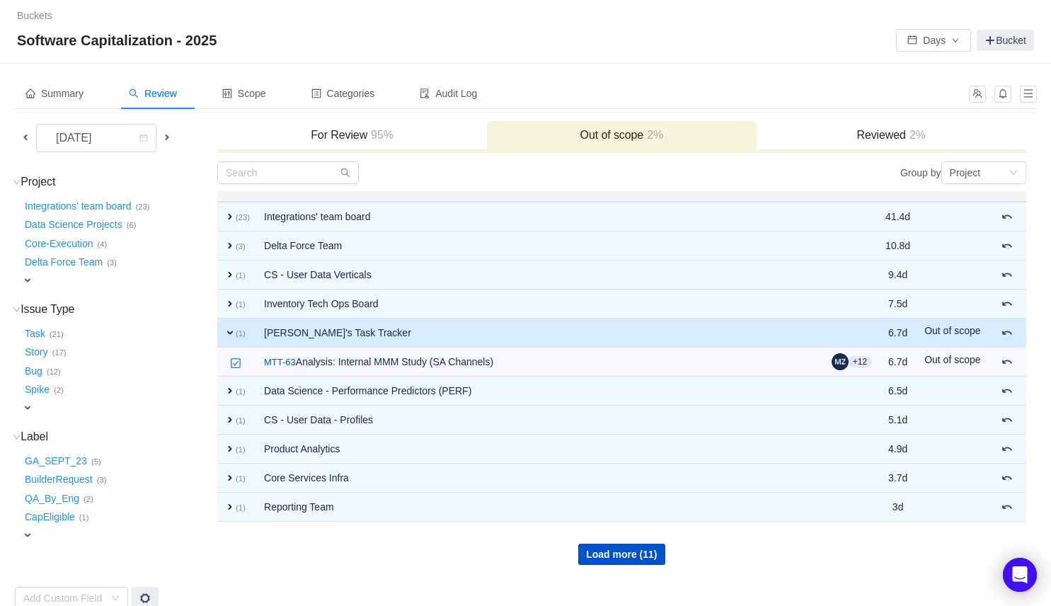
click at [347, 134] on h3 "For Review 95%" at bounding box center [351, 135] width 255 height 14
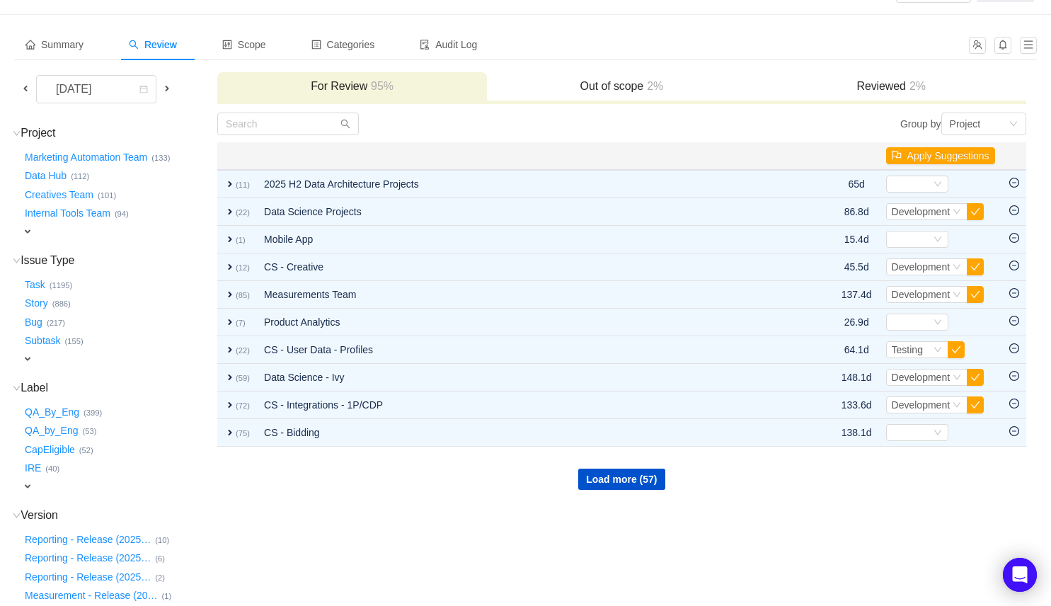
scroll to position [69, 0]
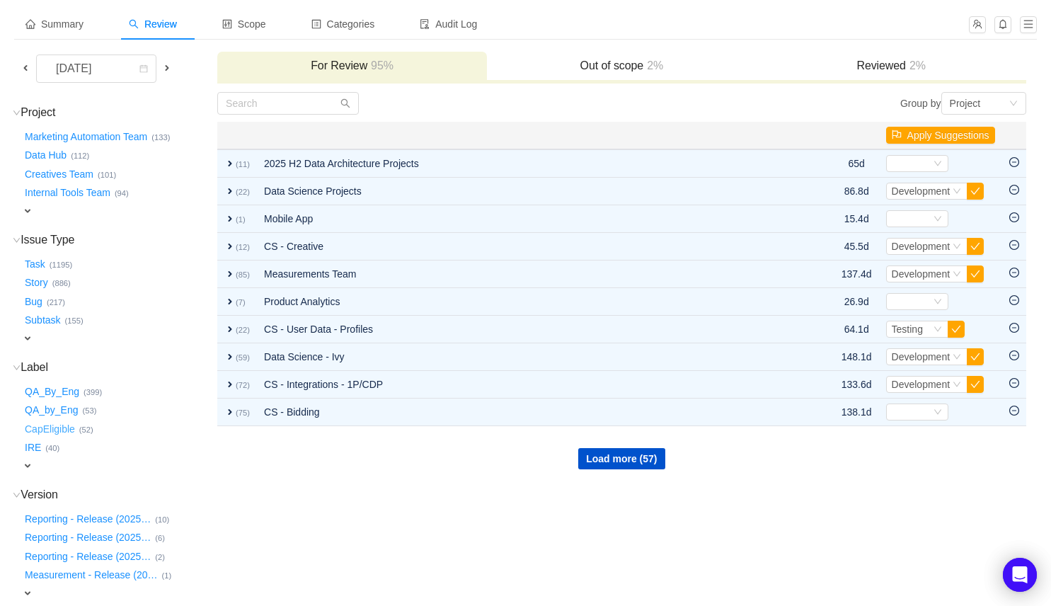
click at [48, 427] on button "CapEligible …" at bounding box center [50, 428] width 57 height 23
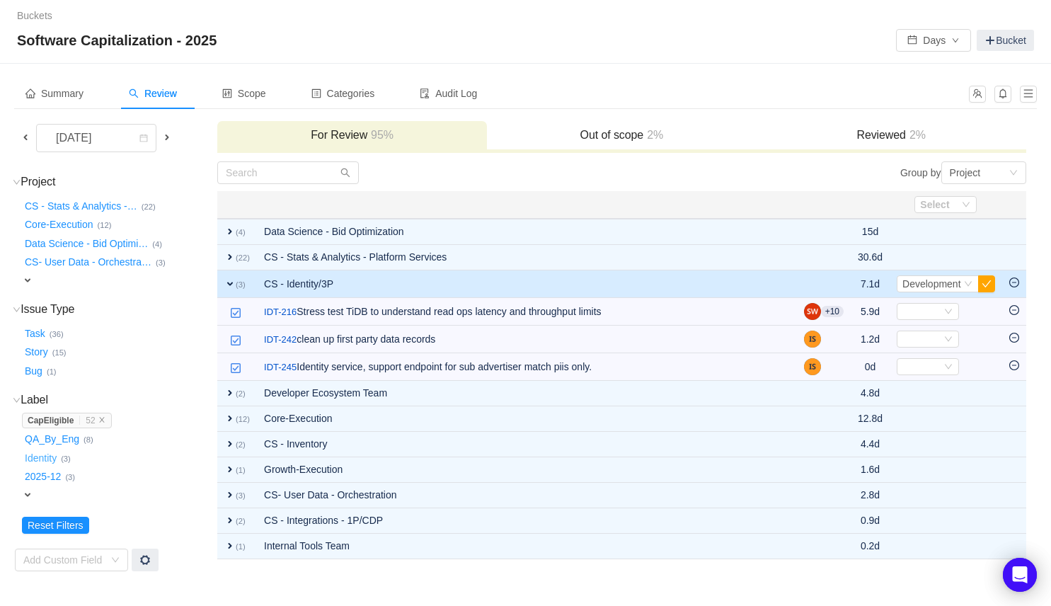
scroll to position [0, 0]
click at [599, 133] on h3 "Out of scope 2%" at bounding box center [621, 135] width 255 height 14
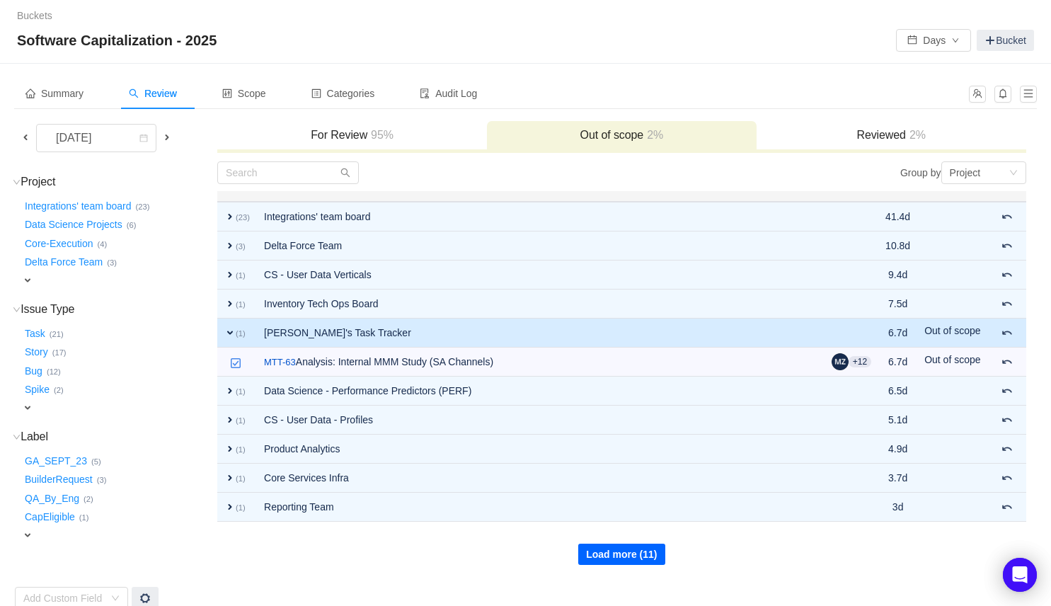
click at [594, 556] on button "Load more (11)" at bounding box center [621, 553] width 86 height 21
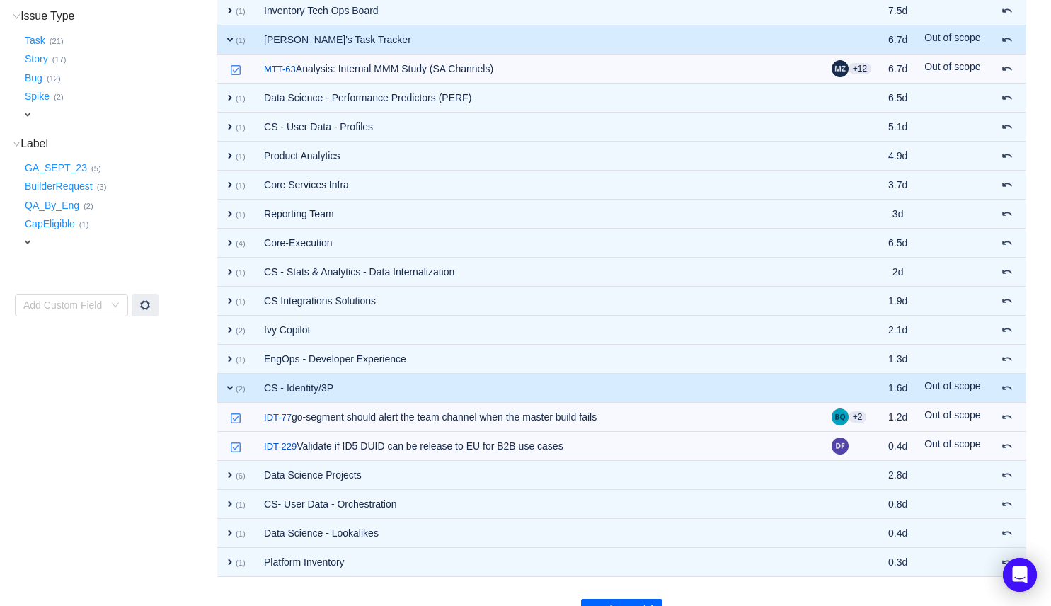
scroll to position [299, 0]
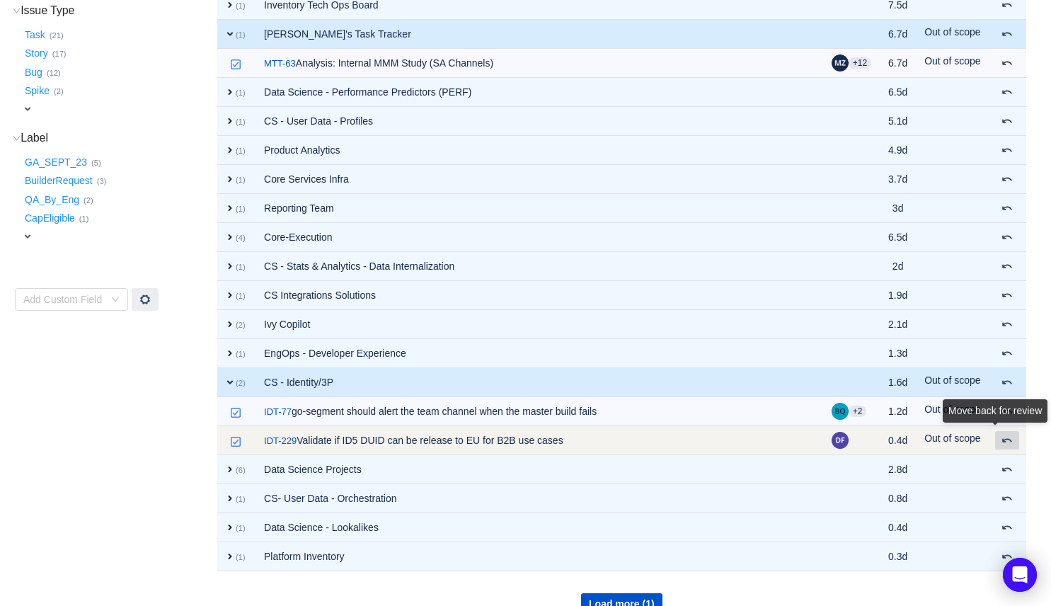
click at [1005, 444] on span at bounding box center [1006, 439] width 11 height 11
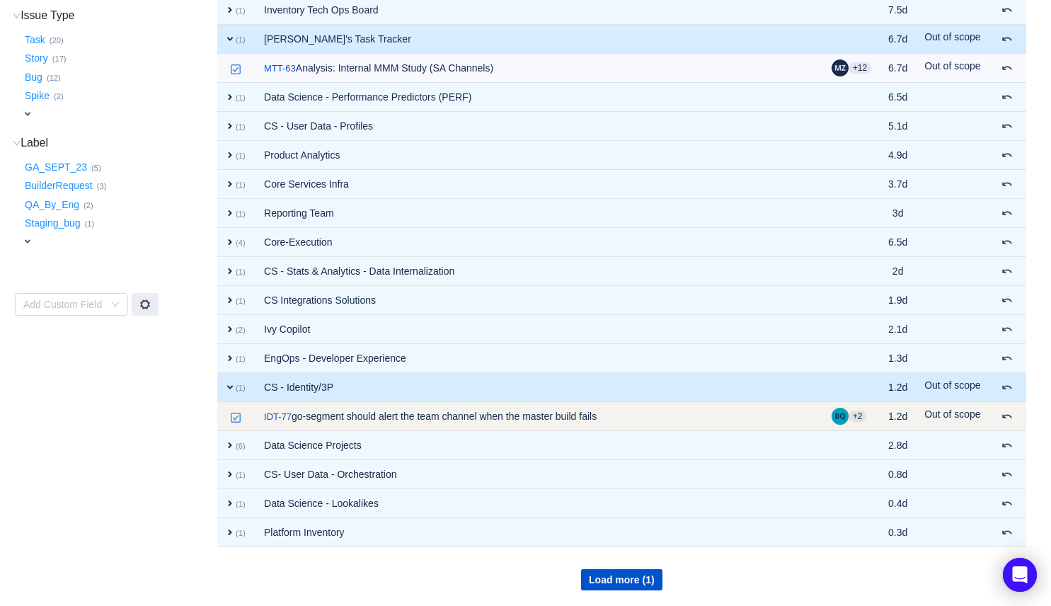
scroll to position [0, 0]
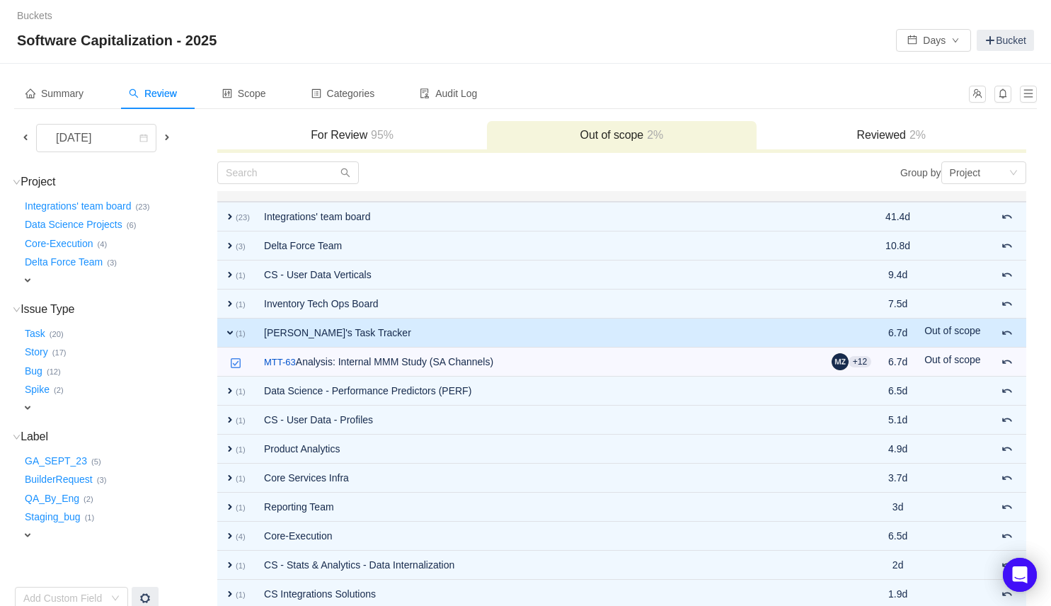
click at [400, 130] on h3 "For Review 95%" at bounding box center [351, 135] width 255 height 14
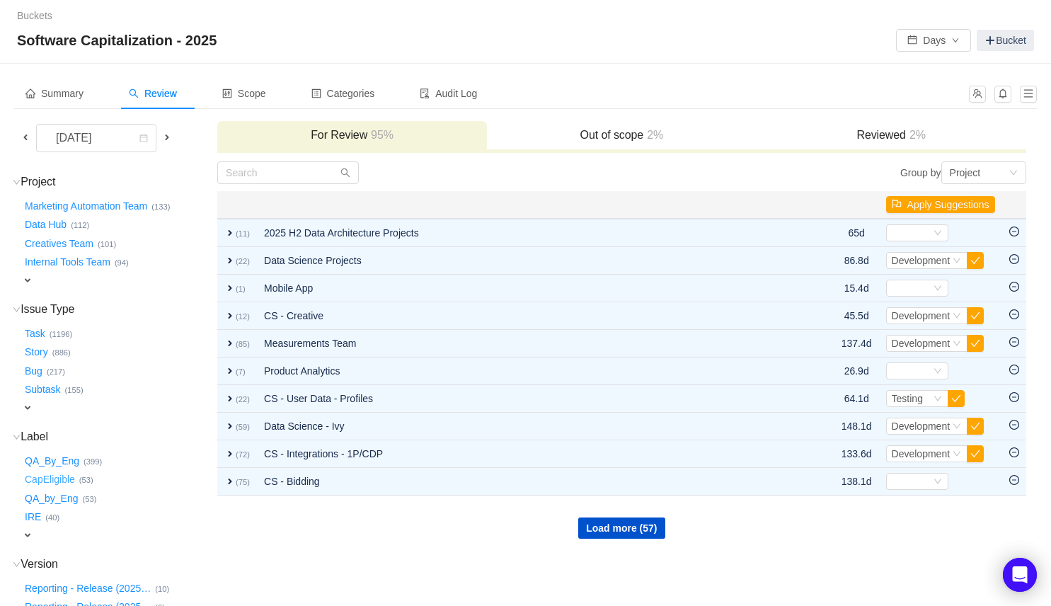
click at [46, 481] on button "CapEligible …" at bounding box center [50, 479] width 57 height 23
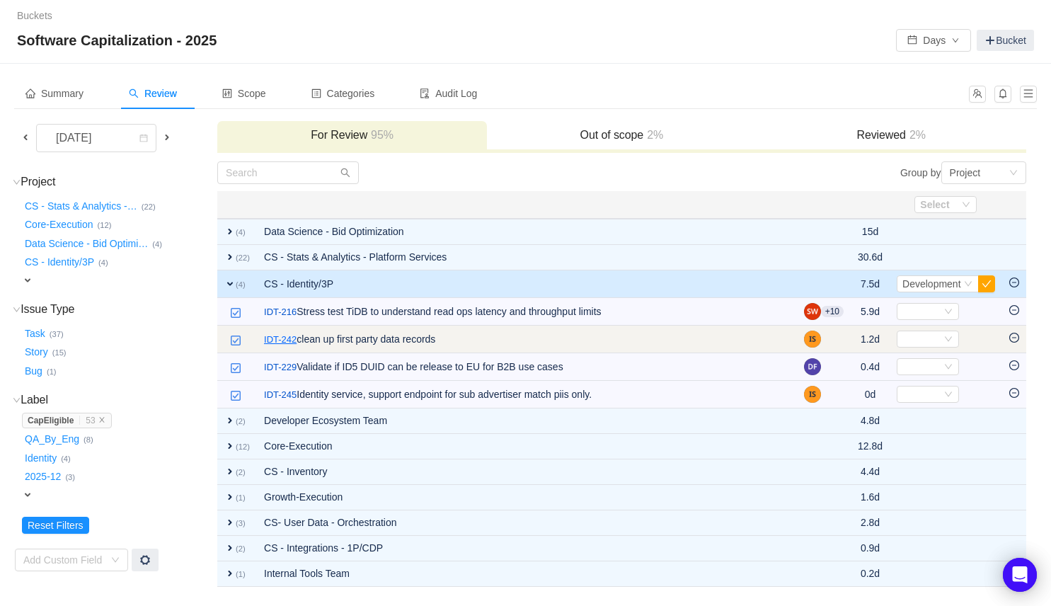
click at [292, 334] on link "IDT-242" at bounding box center [280, 340] width 33 height 14
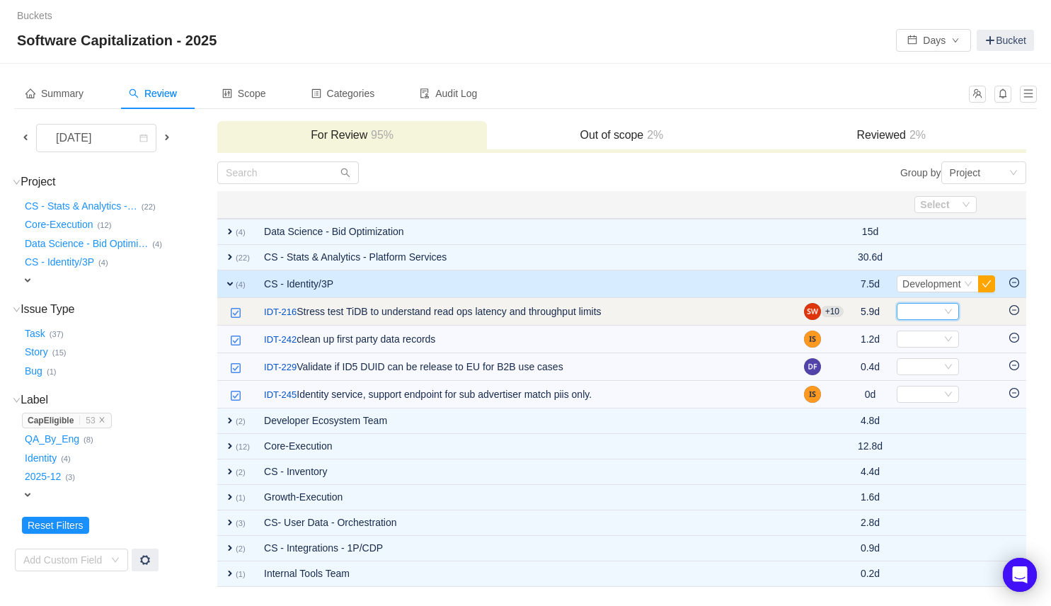
click at [940, 315] on div "Select" at bounding box center [928, 311] width 62 height 17
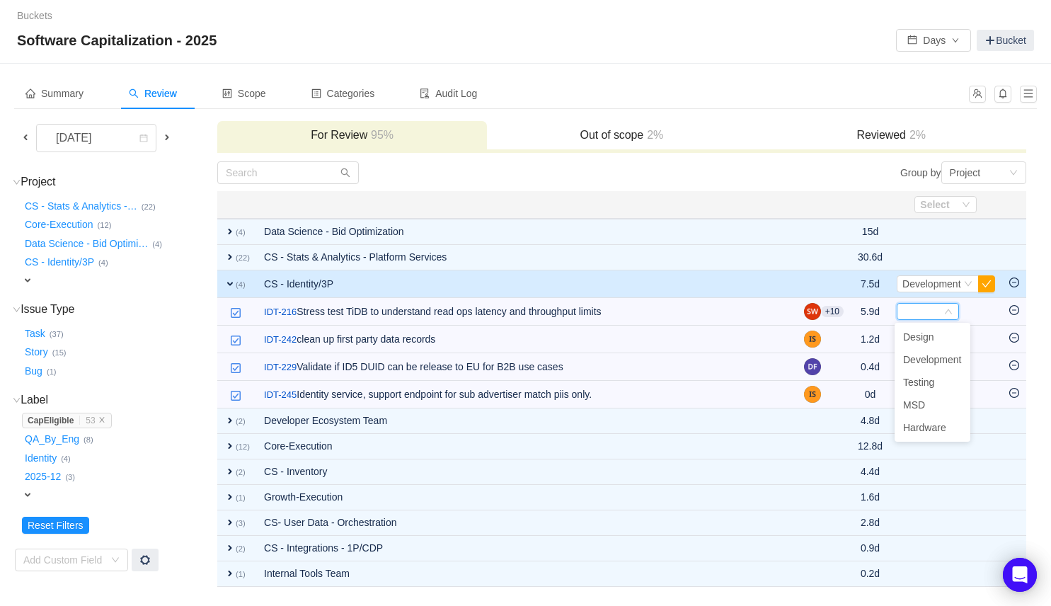
click at [185, 358] on div "Story … (15)" at bounding box center [119, 350] width 194 height 19
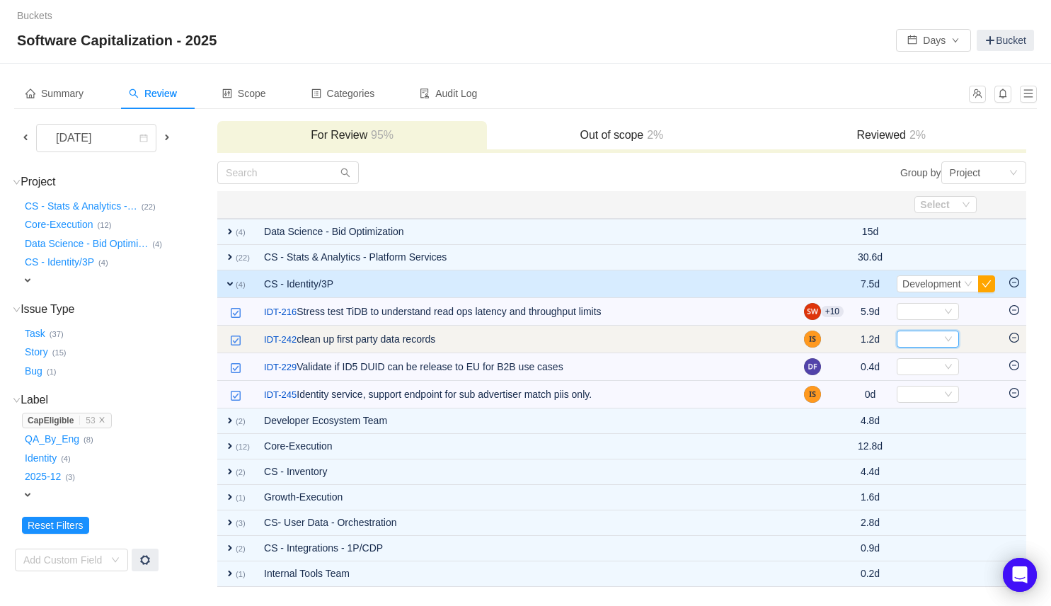
click at [928, 340] on div "Select" at bounding box center [921, 339] width 39 height 16
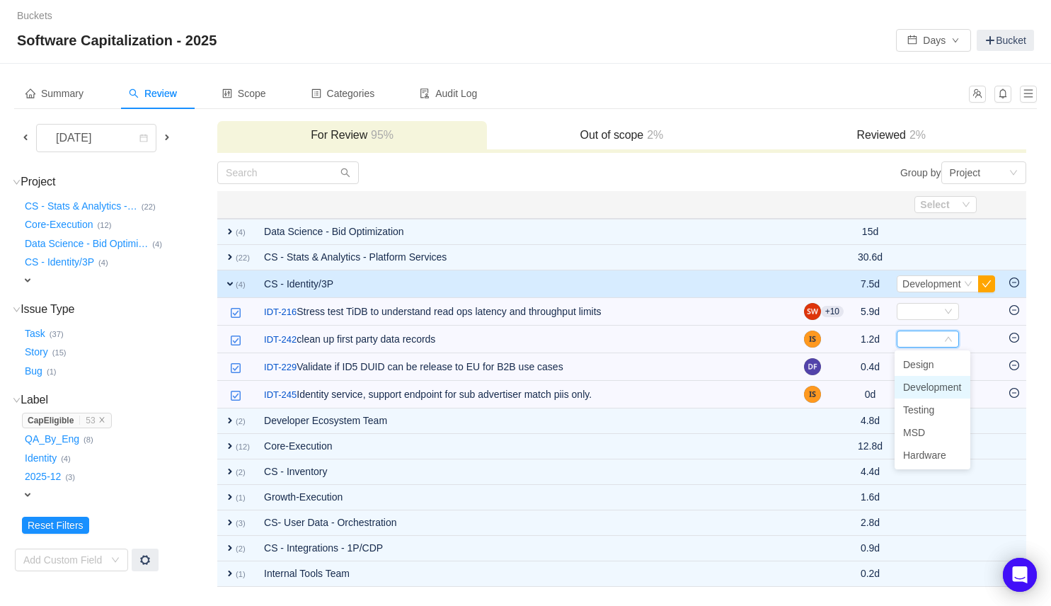
click at [926, 392] on span "Development" at bounding box center [932, 386] width 59 height 11
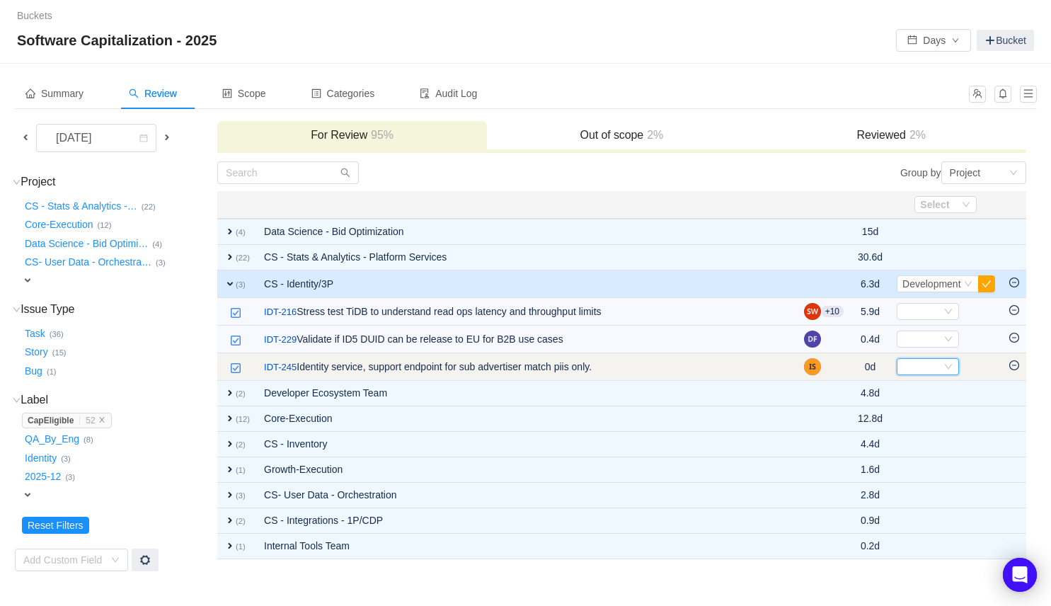
click at [918, 363] on div "Select" at bounding box center [921, 367] width 39 height 16
click at [917, 363] on input at bounding box center [921, 367] width 39 height 16
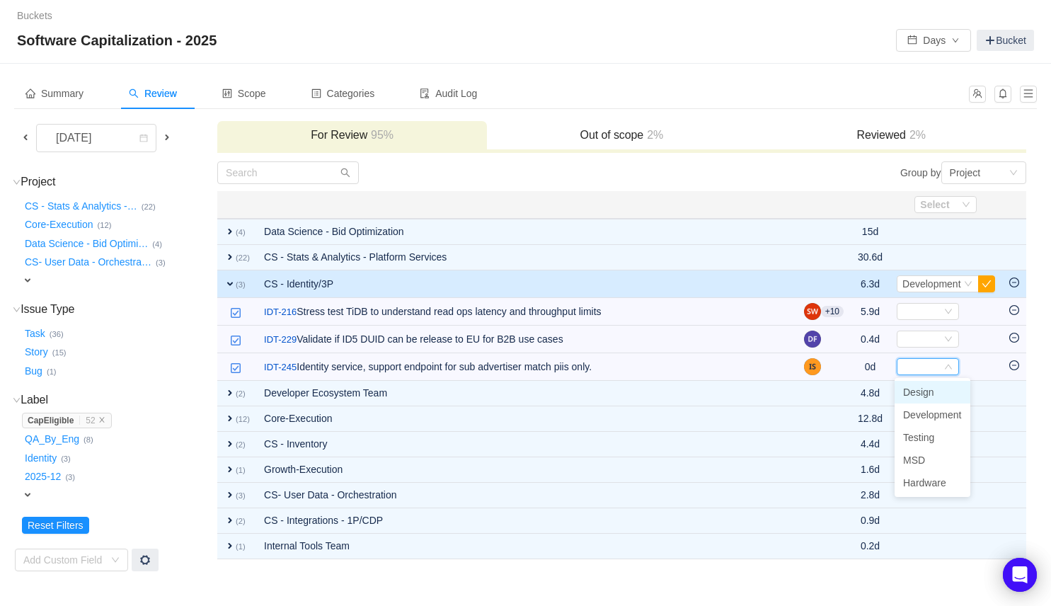
click at [190, 413] on div "CapEligible … 52 CapEligible … (52)" at bounding box center [119, 421] width 194 height 16
